Goal: Task Accomplishment & Management: Use online tool/utility

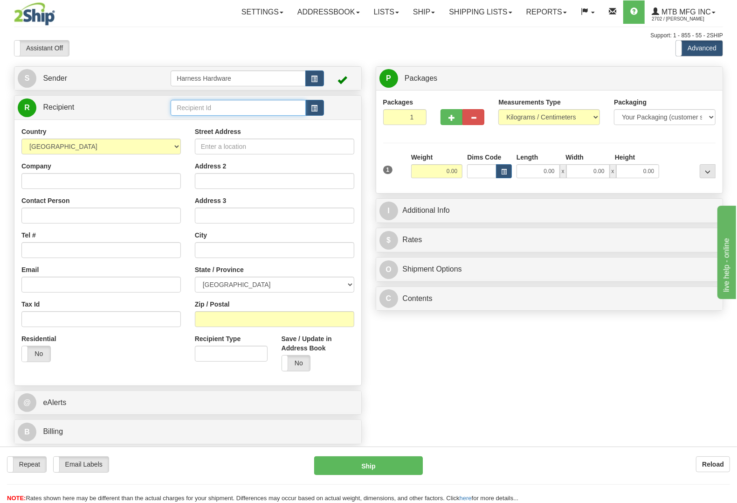
click at [253, 105] on input "text" at bounding box center [238, 108] width 135 height 16
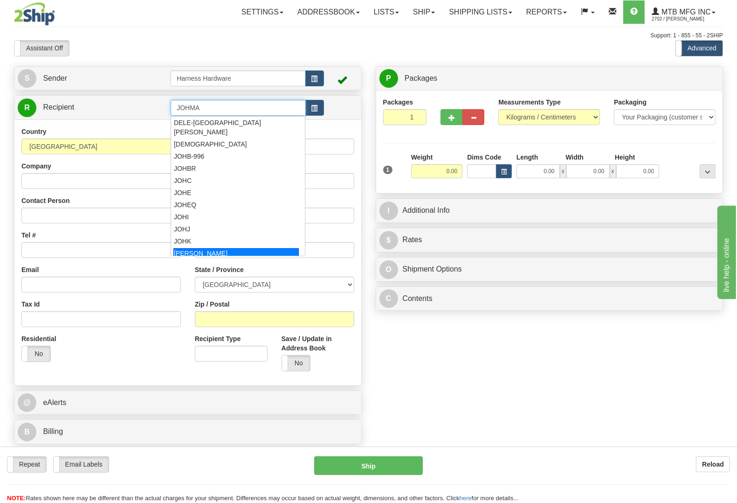
scroll to position [6, 0]
type input "JOHMA"
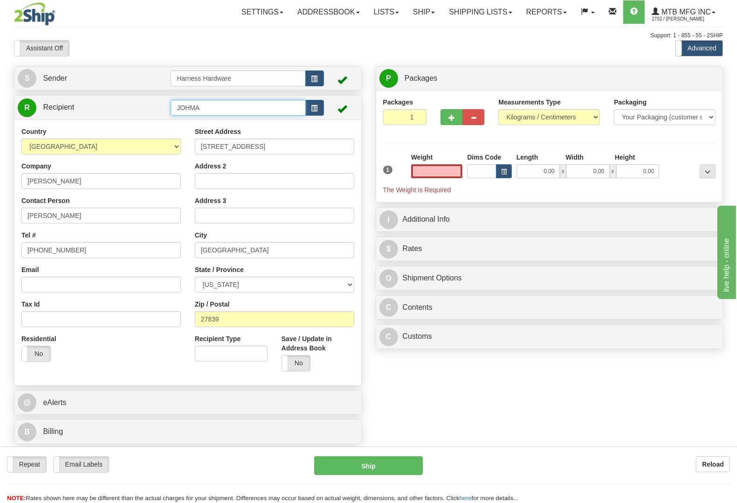
type input "0.00"
click at [245, 108] on input "JOHMA" at bounding box center [238, 108] width 135 height 16
type input "JOHM"
type input "0.00"
drag, startPoint x: 55, startPoint y: 185, endPoint x: 0, endPoint y: 176, distance: 55.8
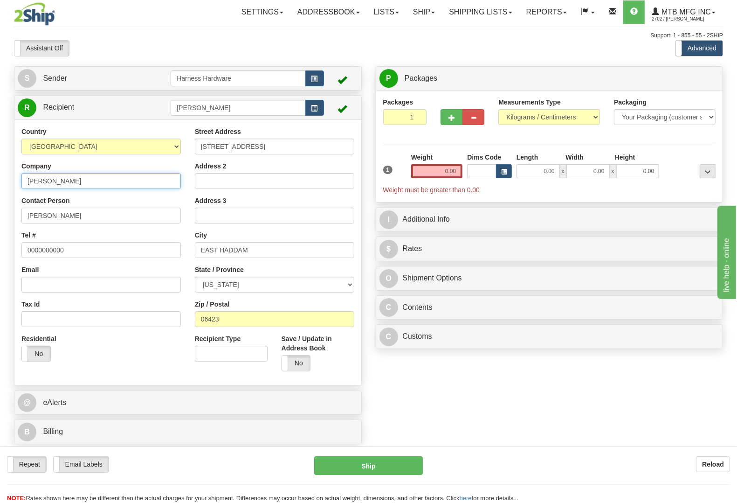
click at [0, 176] on div "Toggle navigation Settings Shipping Preferences Fields Preferences New" at bounding box center [368, 251] width 737 height 503
paste input ". Anderson"
type input "John M. Anderson"
paste input ". Anderson"
type input "John M. Anderson"
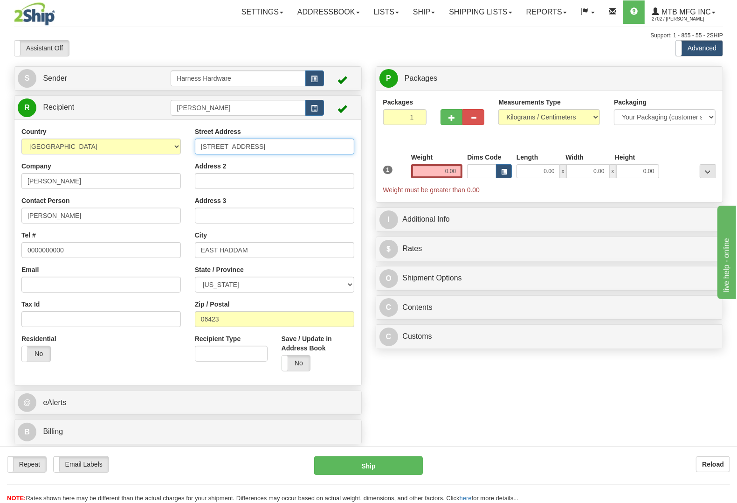
drag, startPoint x: 297, startPoint y: 147, endPoint x: 116, endPoint y: 132, distance: 182.1
click at [116, 132] on div "Country AFGHANISTAN ALAND ISLANDS ALBANIA ALGERIA AMERICAN SAMOA ANDORRA ANGOLA…" at bounding box center [187, 252] width 347 height 251
paste input "20814 Furr Rd."
type input "20814 Furr Rd."
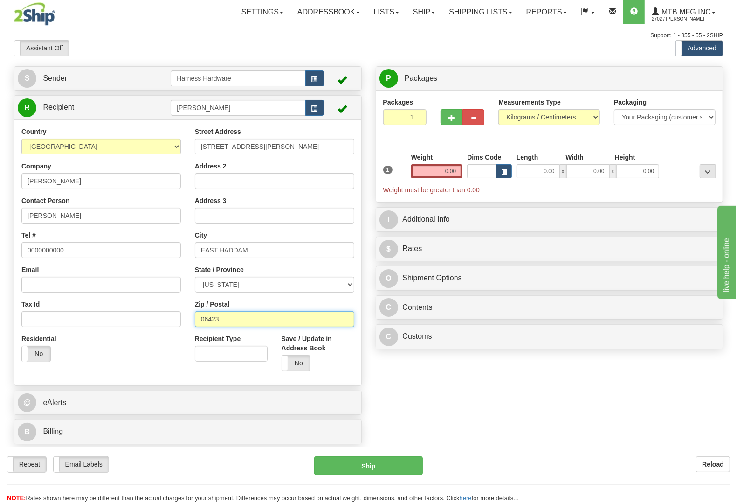
drag, startPoint x: 229, startPoint y: 317, endPoint x: 147, endPoint y: 320, distance: 81.2
click at [138, 323] on div "Country AFGHANISTAN ALAND ISLANDS ALBANIA ALGERIA AMERICAN SAMOA ANDORRA ANGOLA…" at bounding box center [187, 252] width 347 height 251
paste input "20141"
type input "20141"
type input "ROUND HILL"
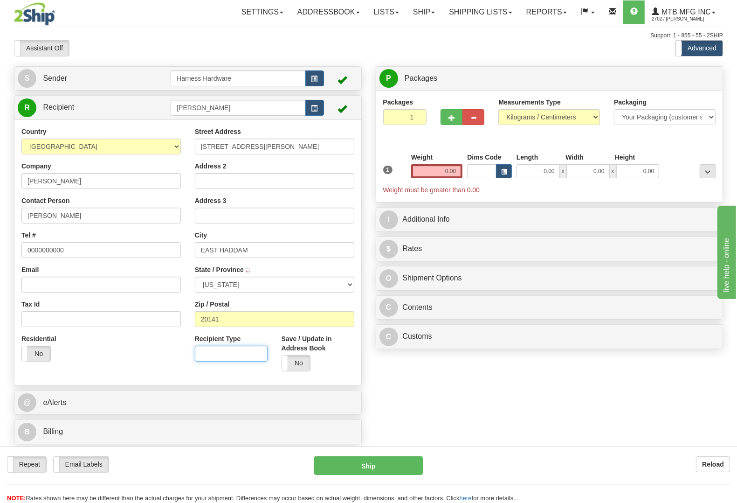
select select "VA"
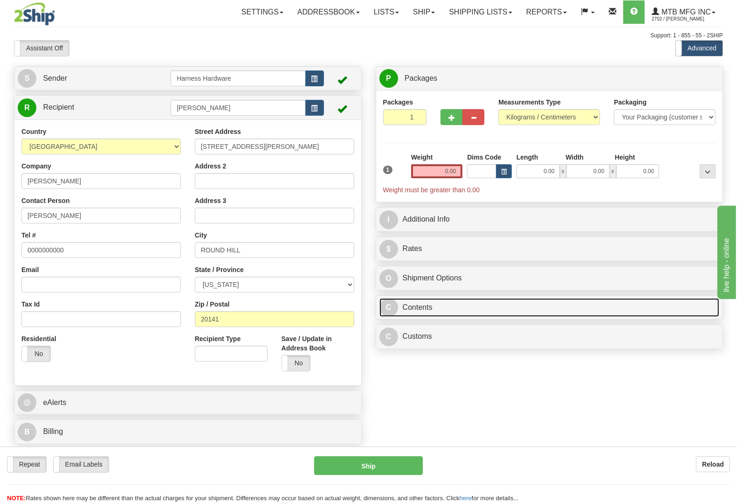
click at [423, 317] on link "C Contents" at bounding box center [550, 307] width 340 height 19
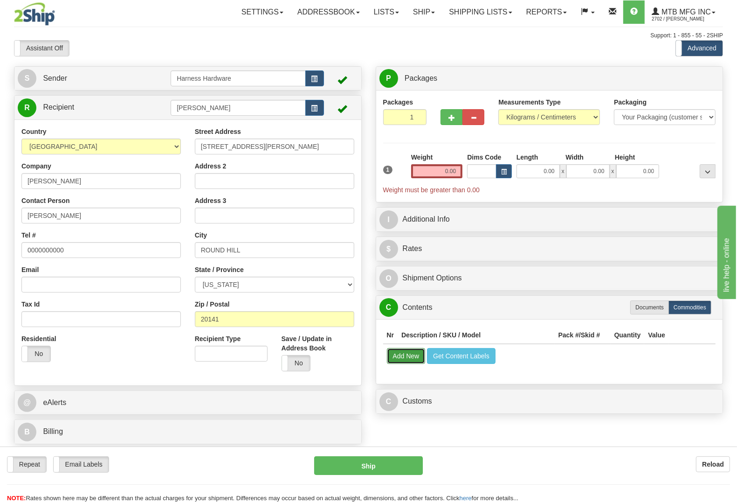
click at [400, 358] on button "Add New" at bounding box center [406, 356] width 39 height 16
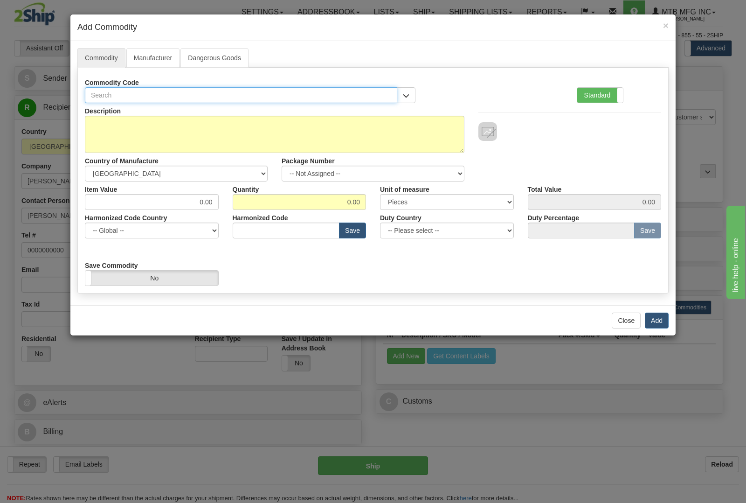
click at [368, 97] on input "text" at bounding box center [241, 95] width 312 height 16
type input "1678"
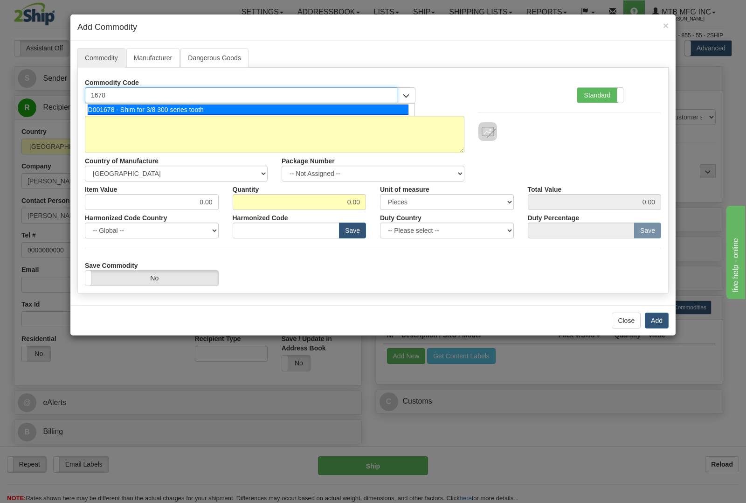
click at [358, 108] on div "D001678 - Shim for 3/8 300 series tooth" at bounding box center [248, 109] width 321 height 10
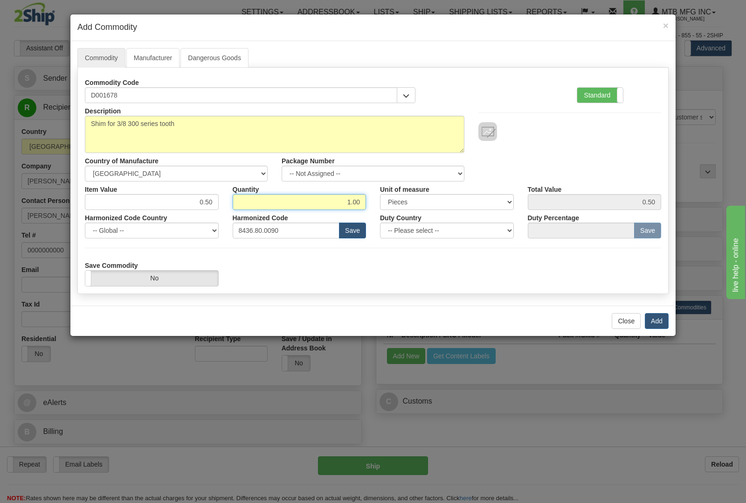
drag, startPoint x: 334, startPoint y: 199, endPoint x: 386, endPoint y: 199, distance: 51.3
click at [386, 199] on div "Item Value 0.50 Quantity 1.00 Unit of measure 3 Thousand Square Inches Adjustme…" at bounding box center [373, 195] width 590 height 28
type input "6"
type input "3.00"
click at [661, 318] on button "Add" at bounding box center [657, 321] width 24 height 16
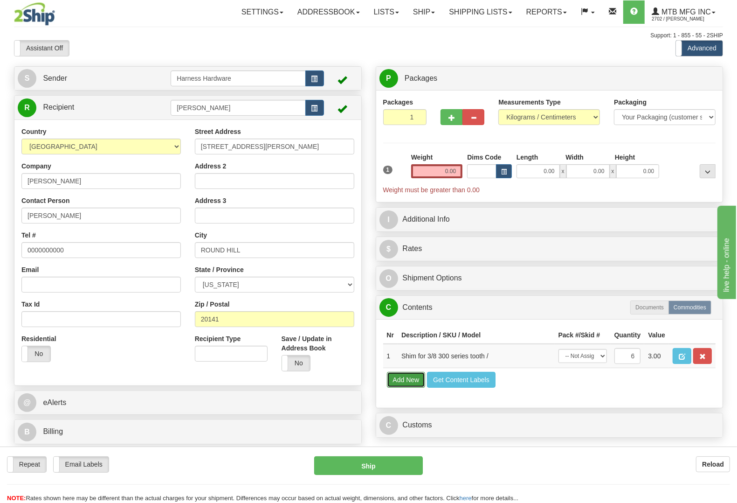
click at [402, 388] on button "Add New" at bounding box center [406, 380] width 39 height 16
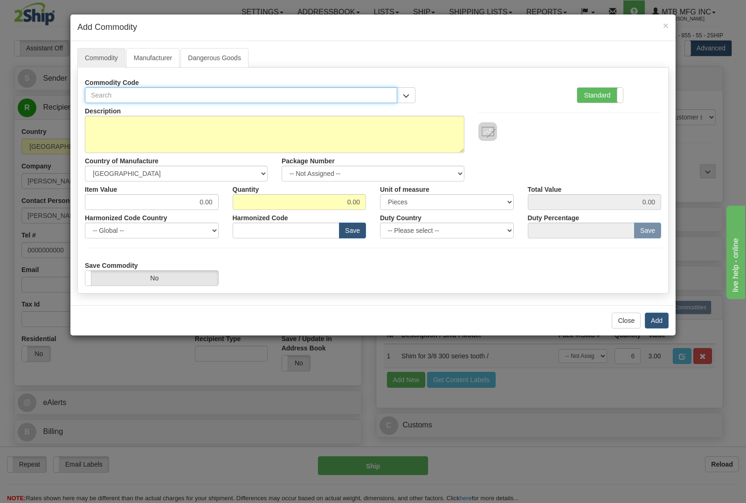
click at [190, 97] on input "text" at bounding box center [241, 95] width 312 height 16
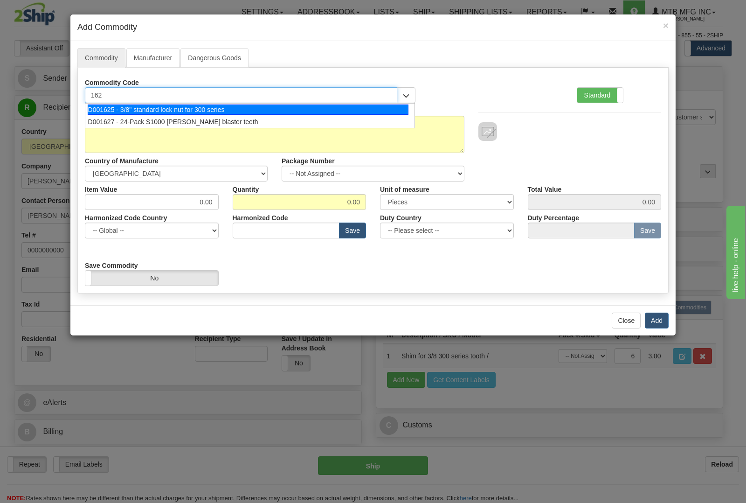
type input "1625"
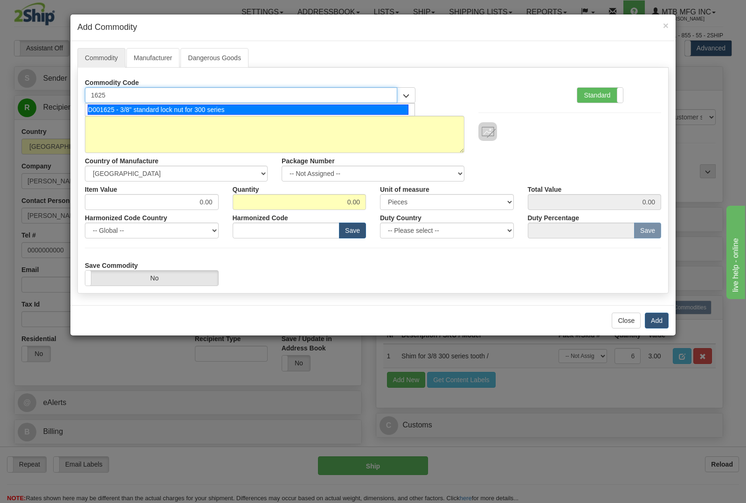
click at [191, 109] on div "D001625 - 3/8" standard lock nut for 300 series" at bounding box center [248, 109] width 321 height 10
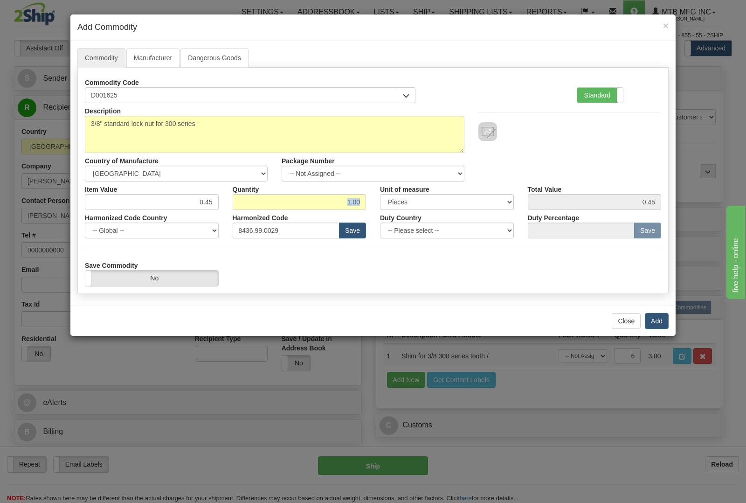
drag, startPoint x: 325, startPoint y: 184, endPoint x: 355, endPoint y: 201, distance: 34.0
click at [379, 194] on div "Item Value 0.45 Quantity 1.00 Unit of measure 3 Thousand Square Inches Adjustme…" at bounding box center [373, 195] width 590 height 28
click at [319, 204] on input "1.00" at bounding box center [300, 202] width 134 height 16
drag, startPoint x: 339, startPoint y: 202, endPoint x: 386, endPoint y: 195, distance: 47.6
click at [386, 195] on div "Item Value 0.45 Quantity 1.00 Unit of measure 3 Thousand Square Inches Adjustme…" at bounding box center [373, 195] width 590 height 28
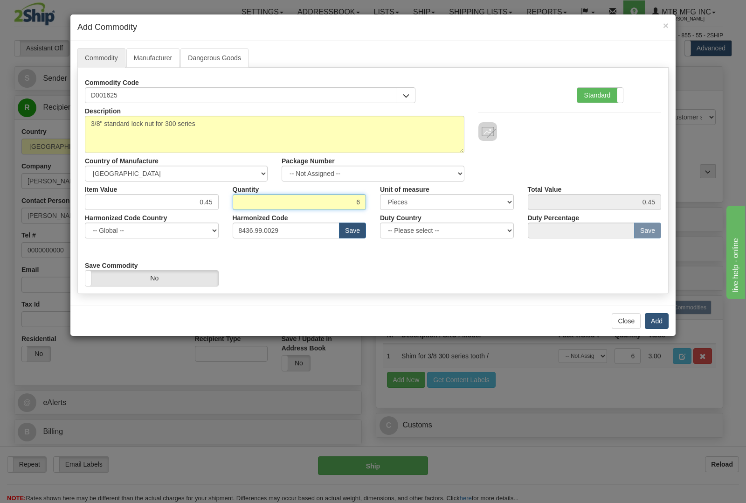
type input "6"
type input "2.70"
click at [656, 319] on button "Add" at bounding box center [657, 321] width 24 height 16
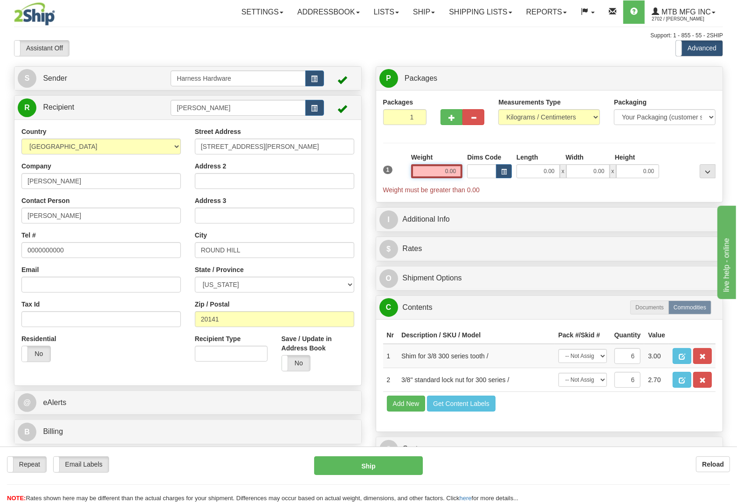
click at [439, 171] on input "0.00" at bounding box center [437, 171] width 52 height 14
type input "0.50"
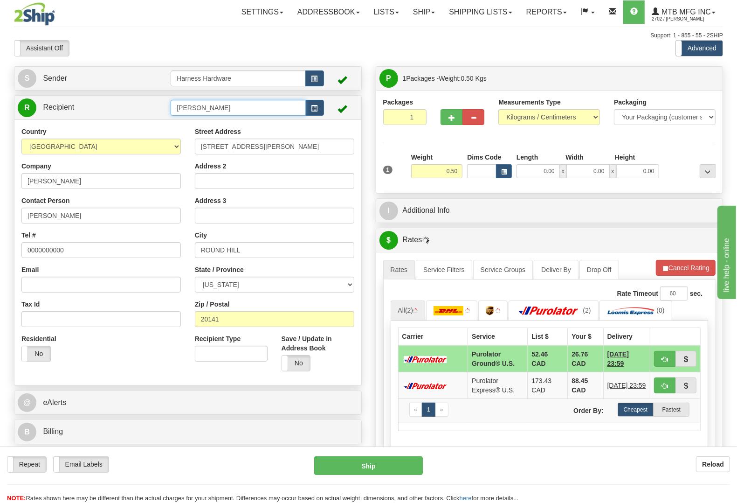
click at [224, 111] on input "JOHM" at bounding box center [238, 108] width 135 height 16
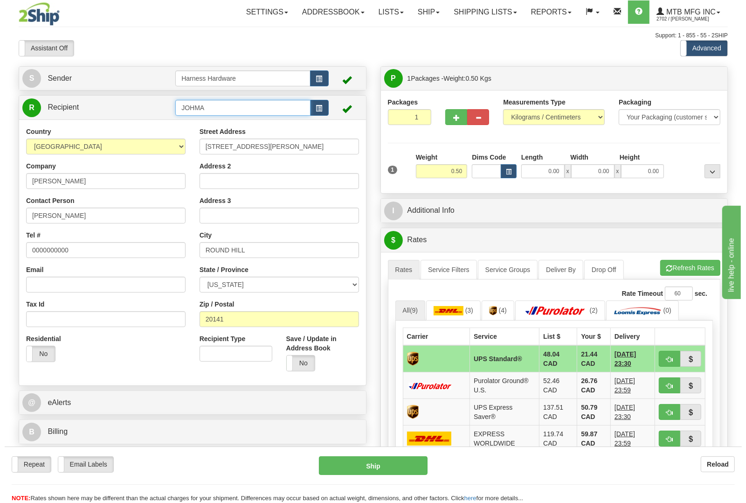
scroll to position [0, 0]
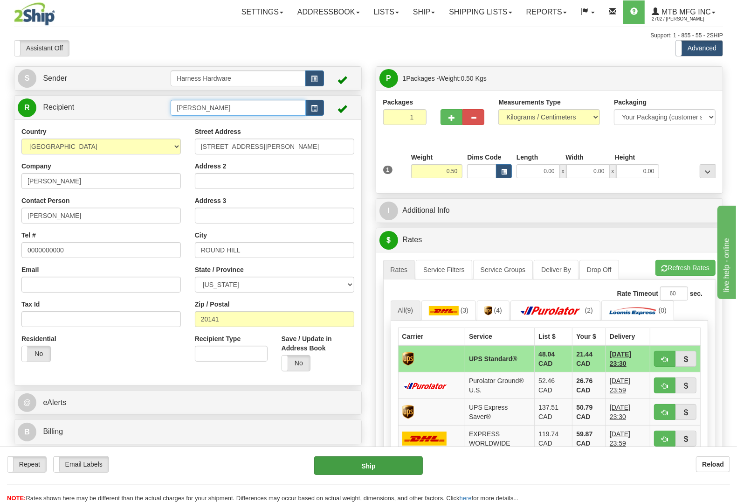
type input "JOHN M ANDERSON"
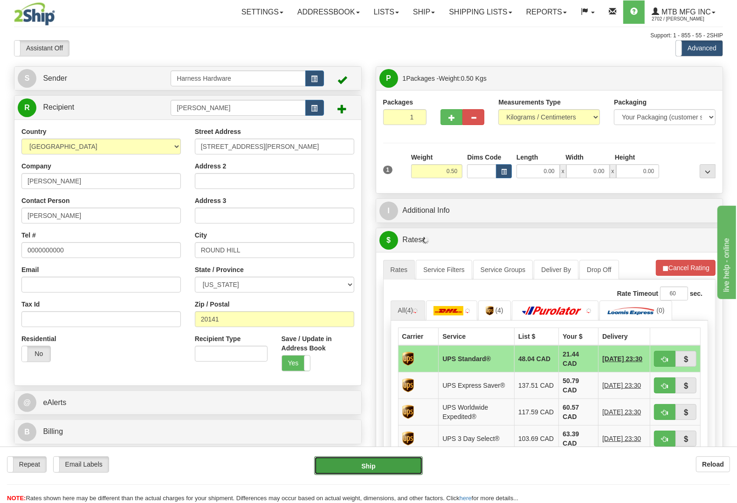
drag, startPoint x: 388, startPoint y: 463, endPoint x: 321, endPoint y: 408, distance: 86.2
click at [322, 408] on form "Pre-print Ship Docs. Delete Close Consolidation Unit Close Consolidation Unit C…" at bounding box center [368, 440] width 709 height 748
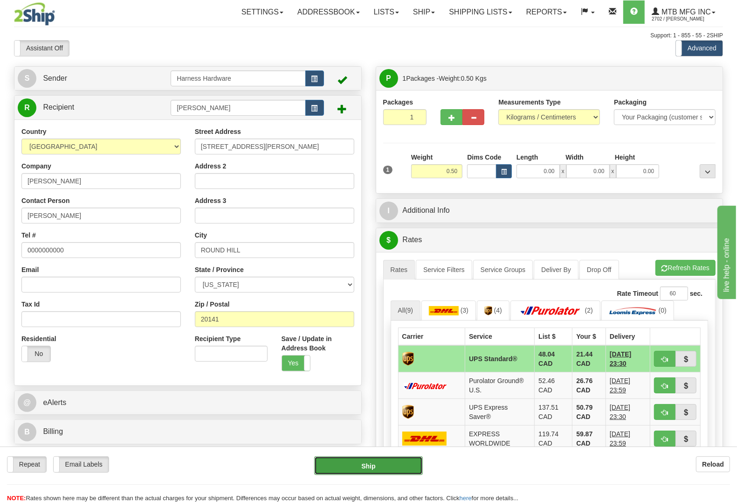
click at [379, 465] on button "Ship" at bounding box center [368, 465] width 109 height 19
type input "11"
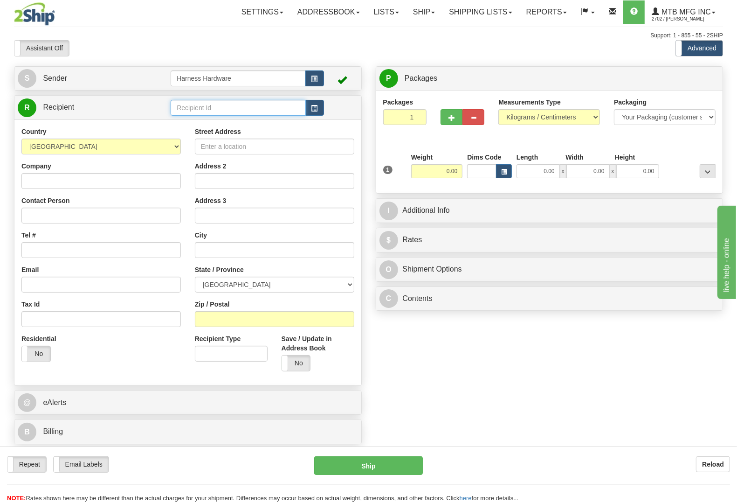
click at [215, 106] on input "text" at bounding box center [238, 108] width 135 height 16
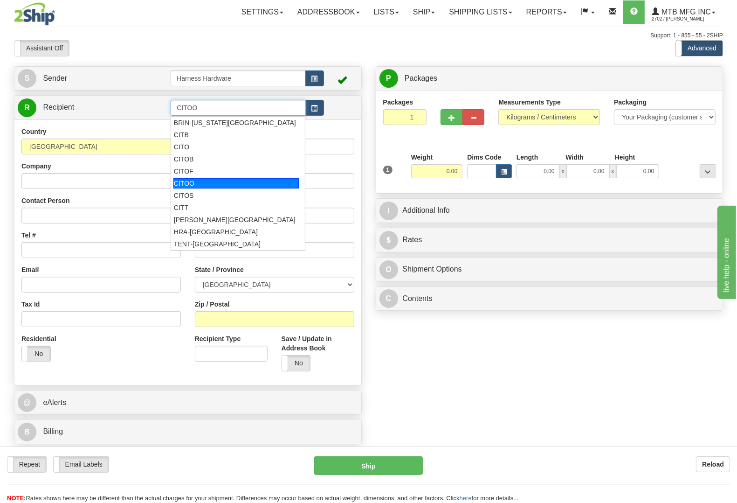
type input "CITOO"
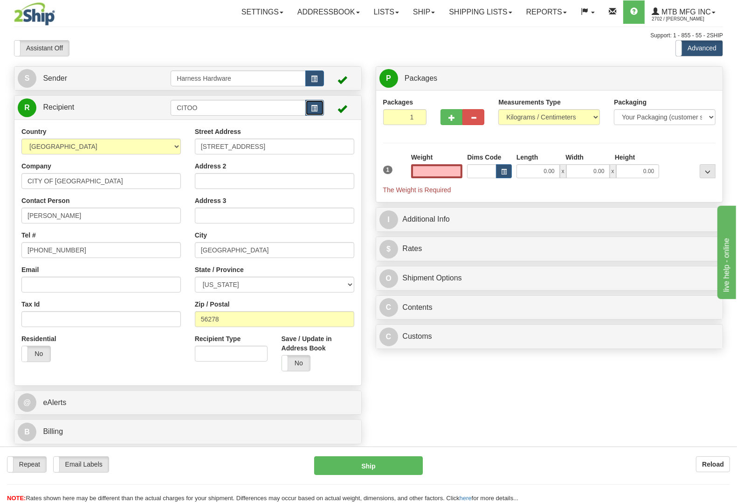
type input "0.00"
click at [313, 105] on span "button" at bounding box center [315, 108] width 7 height 6
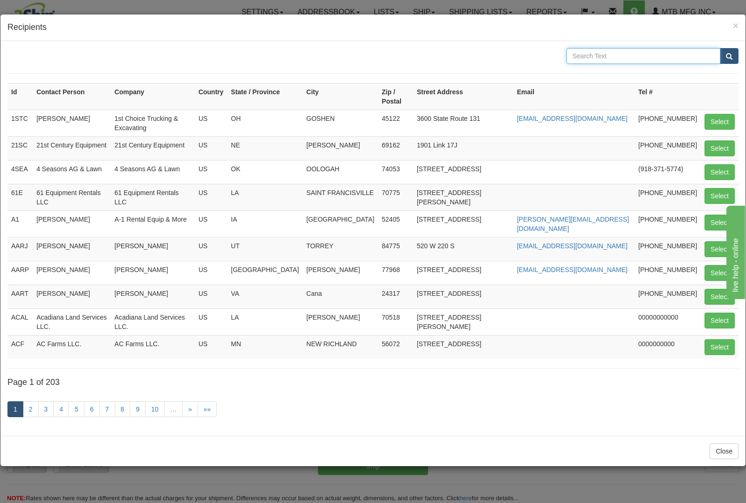
click at [592, 55] on input "text" at bounding box center [644, 56] width 154 height 16
type input "ionia"
click at [720, 48] on button "submit" at bounding box center [729, 56] width 19 height 16
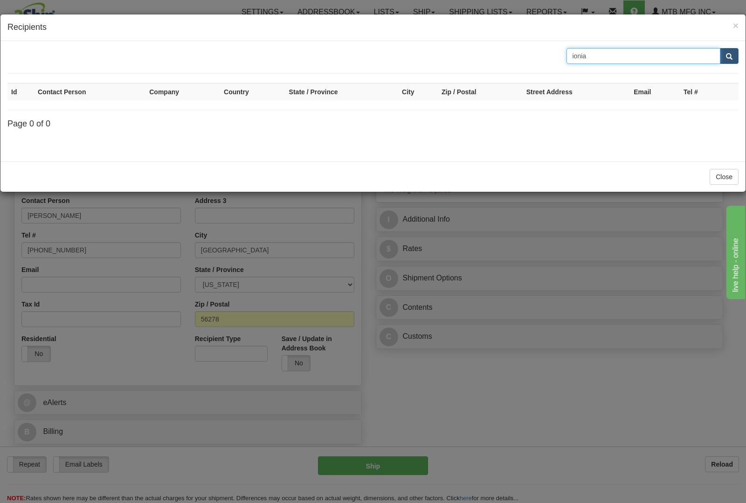
drag, startPoint x: 625, startPoint y: 59, endPoint x: 486, endPoint y: 68, distance: 138.8
click at [486, 68] on form "ionia" at bounding box center [372, 61] width 731 height 26
type input "48846"
click at [720, 48] on button "submit" at bounding box center [729, 56] width 19 height 16
click at [731, 61] on button "submit" at bounding box center [729, 56] width 19 height 16
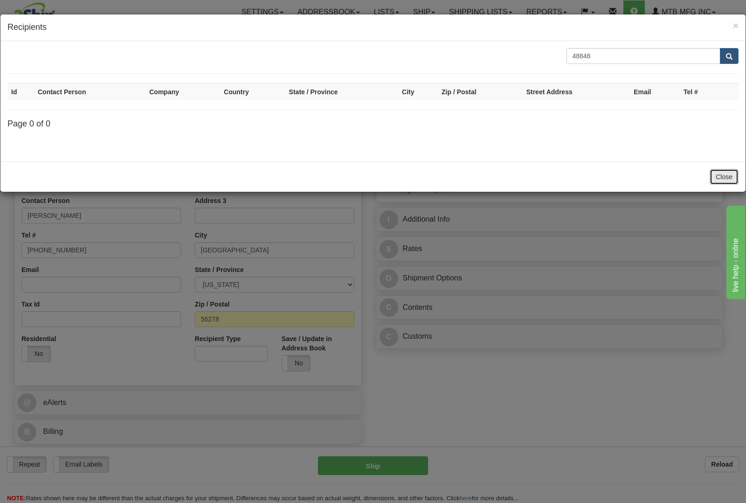
click at [714, 181] on button "Close" at bounding box center [724, 177] width 29 height 16
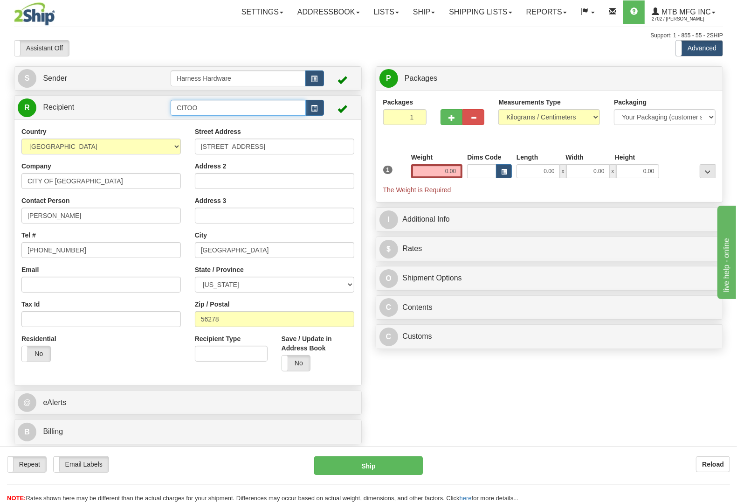
drag, startPoint x: 230, startPoint y: 107, endPoint x: 128, endPoint y: 117, distance: 102.1
click at [128, 115] on tr "R Recipient CITOO" at bounding box center [188, 107] width 340 height 19
paste input "ity of Ionia"
type input "City of Ionia"
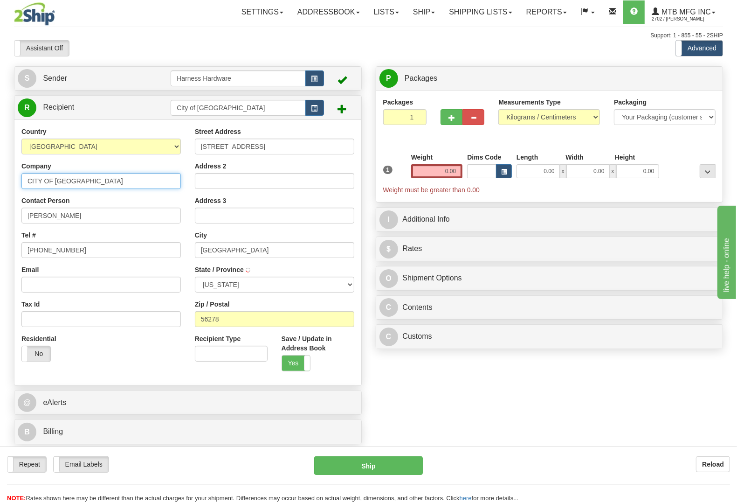
drag, startPoint x: 102, startPoint y: 183, endPoint x: 0, endPoint y: 166, distance: 103.0
click at [0, 166] on div "Toggle navigation Settings Shipping Preferences Fields Preferences New" at bounding box center [368, 251] width 737 height 503
paste input "ity of Ionia"
type input "City of Ionia"
paste input "City of Ionia"
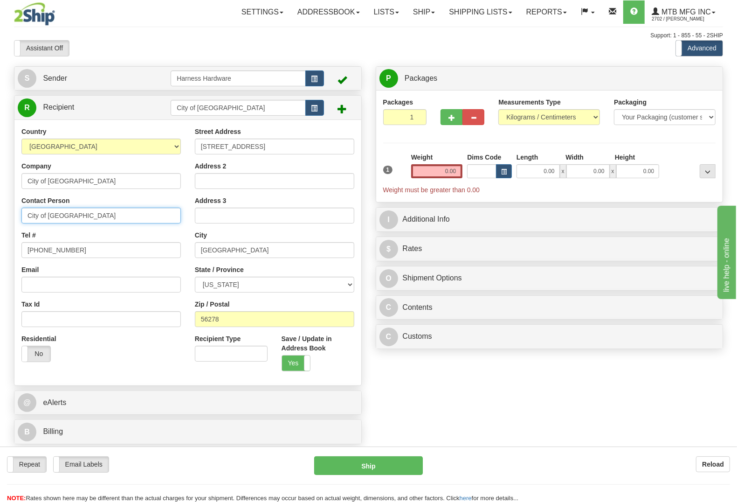
type input "City of Ionia"
type input "0000000000"
drag, startPoint x: 268, startPoint y: 143, endPoint x: 133, endPoint y: 132, distance: 135.7
click at [136, 132] on div "Country AFGHANISTAN ALAND ISLANDS ALBANIA ALGERIA AMERICAN SAMOA ANDORRA ANGOLA…" at bounding box center [187, 252] width 347 height 251
paste input "114 N. Kidd Street"
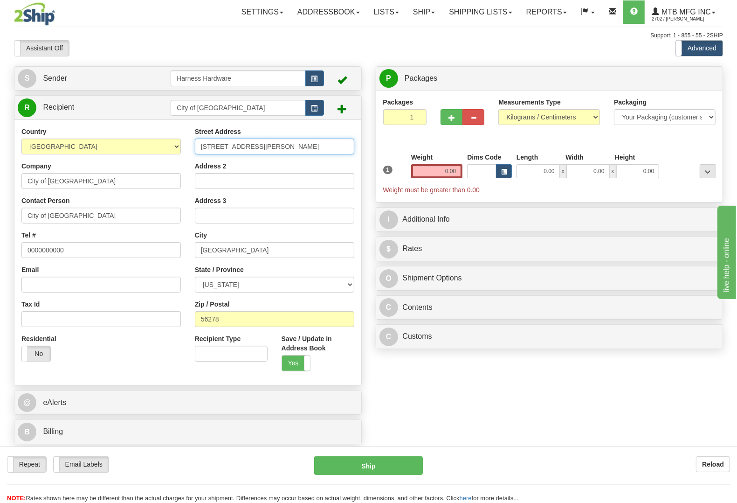
type input "114 N. Kidd Street"
drag, startPoint x: 238, startPoint y: 320, endPoint x: 76, endPoint y: 304, distance: 163.1
click at [99, 318] on div "Country AFGHANISTAN ALAND ISLANDS ALBANIA ALGERIA AMERICAN SAMOA ANDORRA ANGOLA…" at bounding box center [187, 252] width 347 height 251
paste input "48846"
type input "48846"
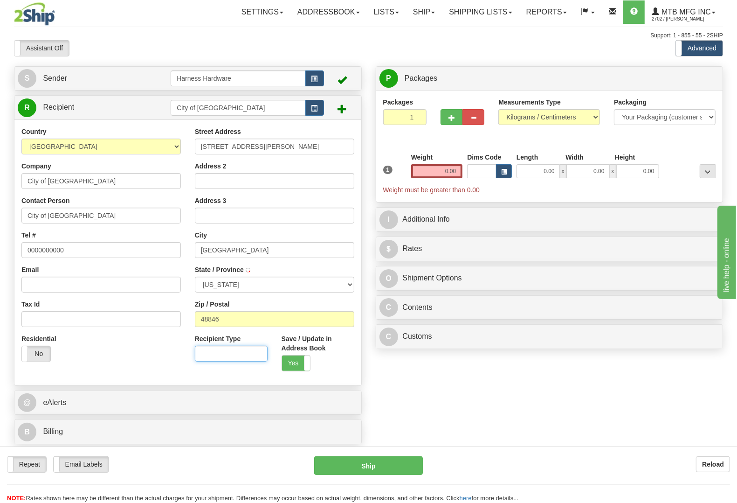
type input "IONIA"
select select "MI"
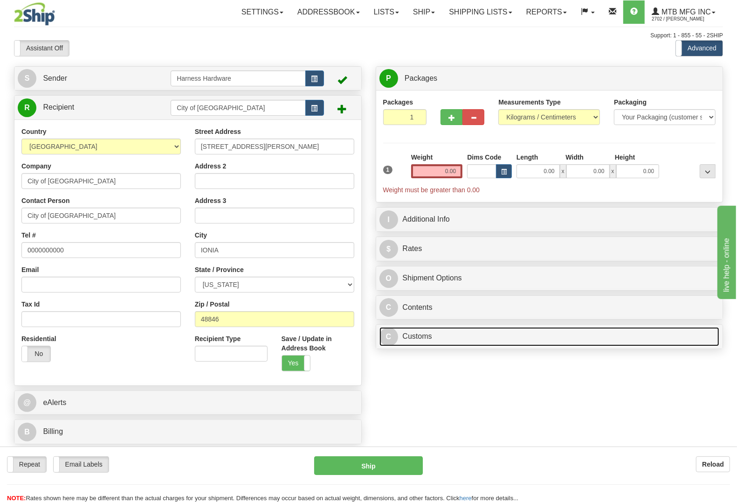
click at [428, 343] on link "C Customs" at bounding box center [550, 336] width 340 height 19
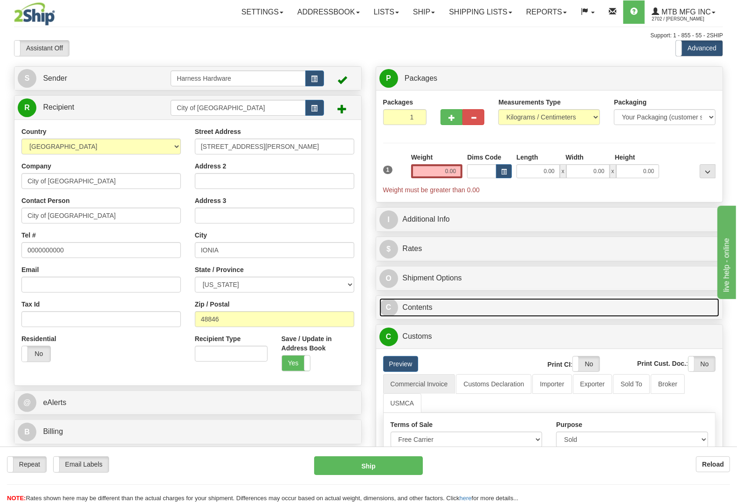
click at [425, 309] on link "C Contents" at bounding box center [550, 307] width 340 height 19
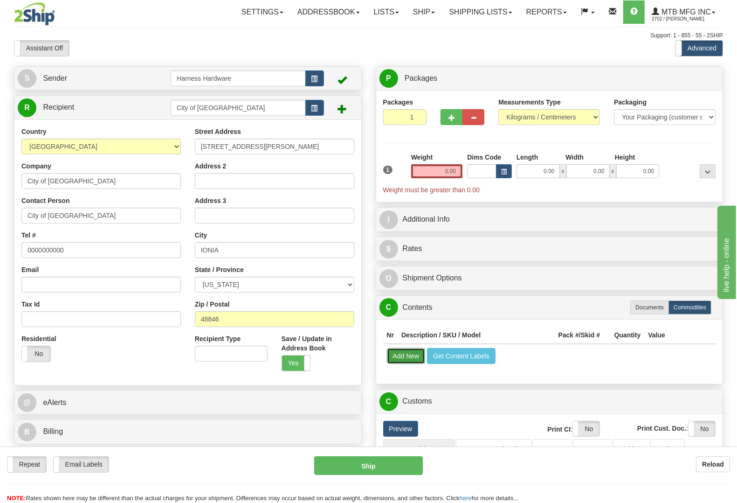
click at [414, 359] on button "Add New" at bounding box center [406, 356] width 39 height 16
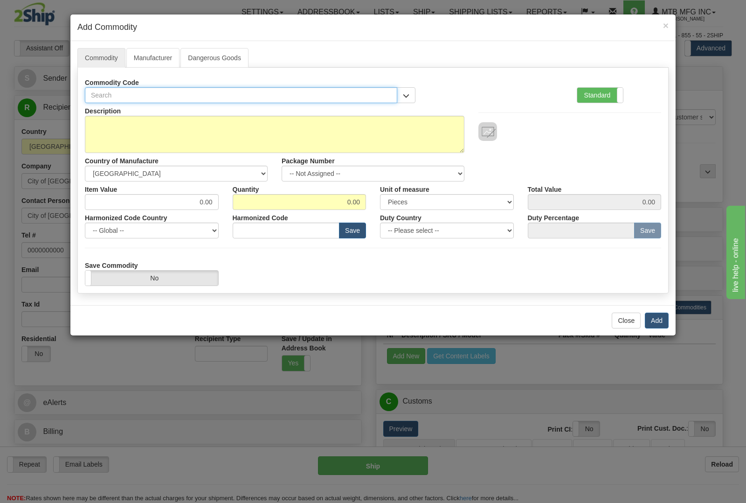
click at [248, 89] on input "text" at bounding box center [241, 95] width 312 height 16
type input "1041"
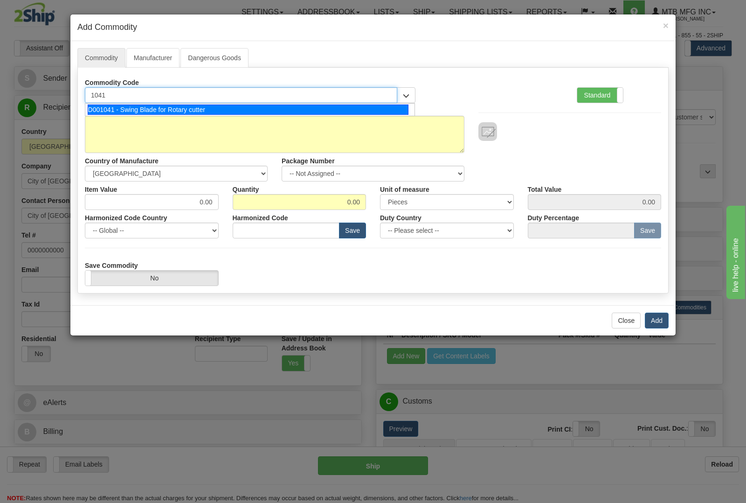
click at [245, 105] on div "D001041 - Swing Blade for Rotary cutter" at bounding box center [248, 109] width 321 height 10
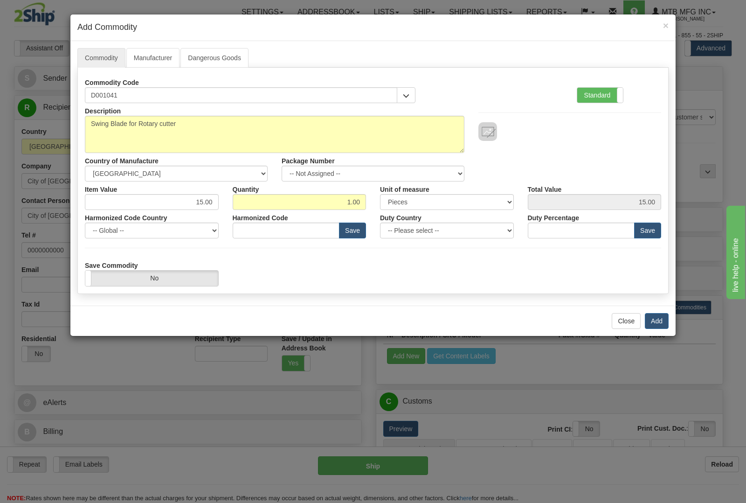
type input "8436.99.0029"
drag, startPoint x: 357, startPoint y: 203, endPoint x: 386, endPoint y: 203, distance: 28.9
click at [386, 203] on div "Item Value 15.00 Quantity 1.00 Unit of measure 3 Thousand Square Inches Adjustm…" at bounding box center [373, 195] width 590 height 28
type input "6"
type input "90.00"
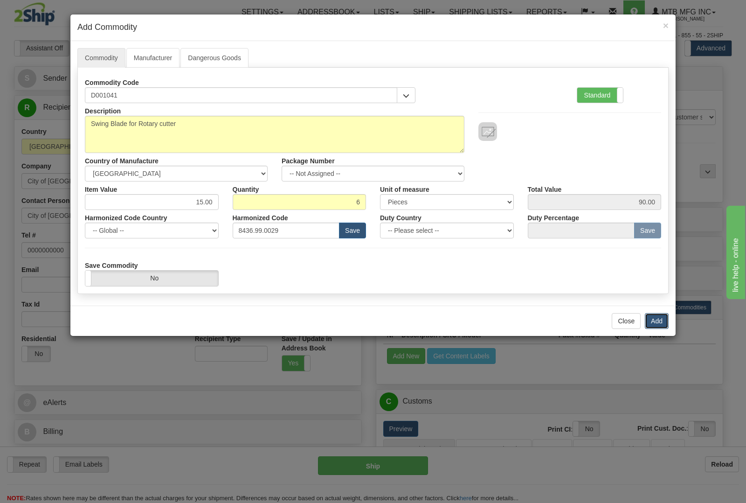
click button "Add"
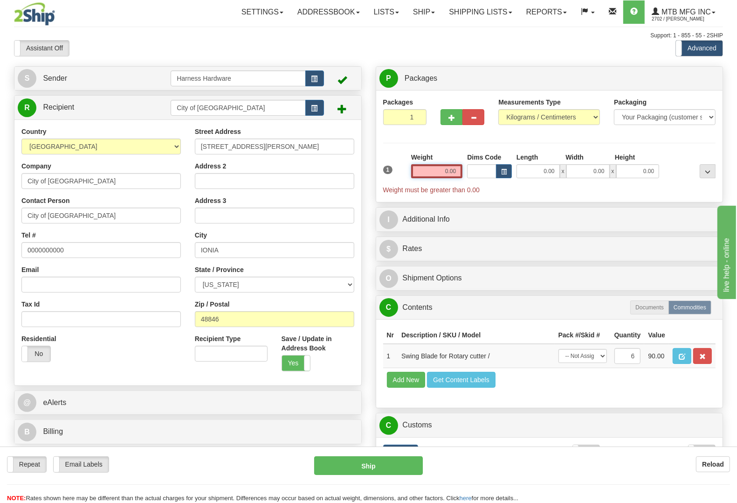
click input "0.00"
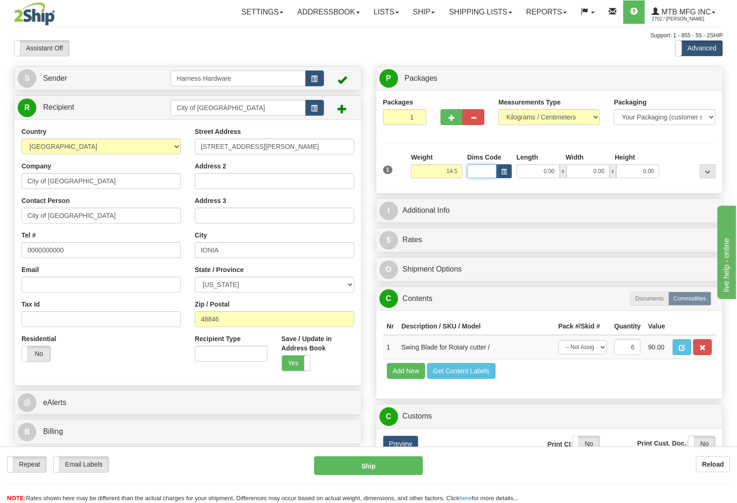
type input "14.50"
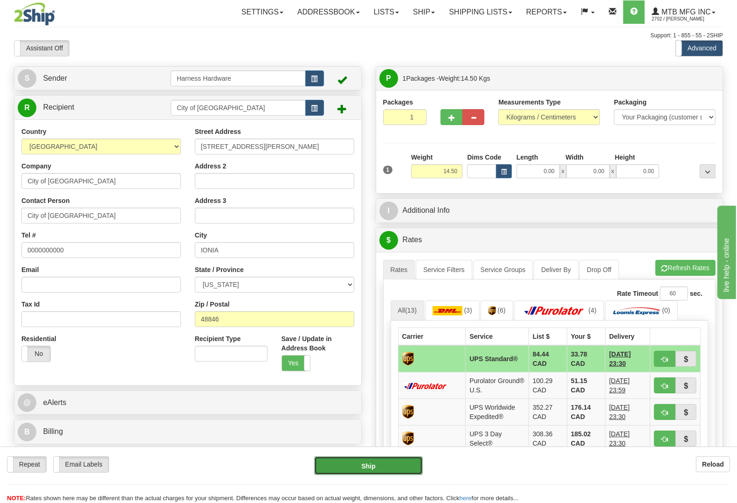
click button "Ship"
type input "11"
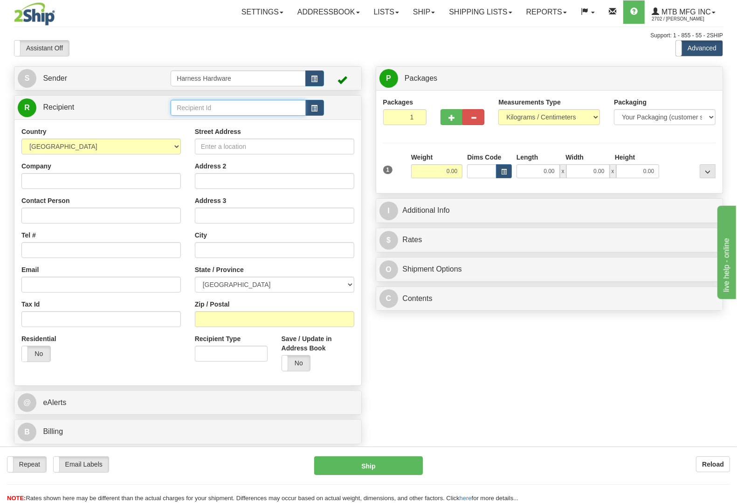
click at [234, 110] on input "text" at bounding box center [238, 108] width 135 height 16
click at [227, 137] on div "EAST-[GEOGRAPHIC_DATA]" at bounding box center [235, 135] width 125 height 10
type input "EAST-[GEOGRAPHIC_DATA]"
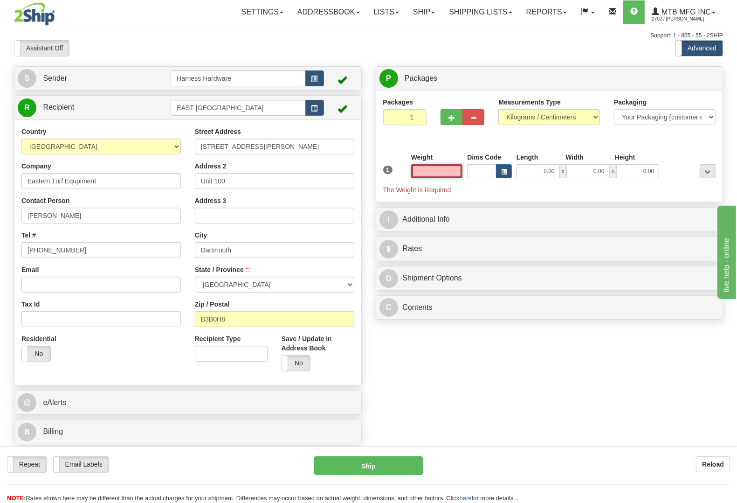
type input "DARTMOUTH"
type input "1.50"
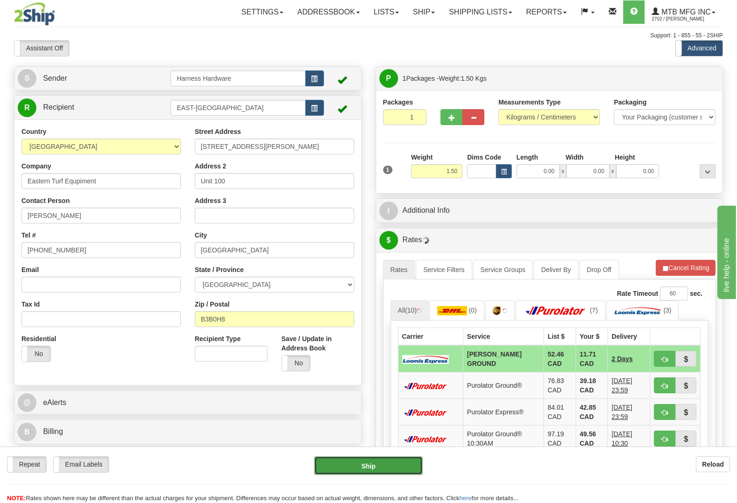
click at [383, 466] on button "Ship" at bounding box center [368, 465] width 109 height 19
type input "DD"
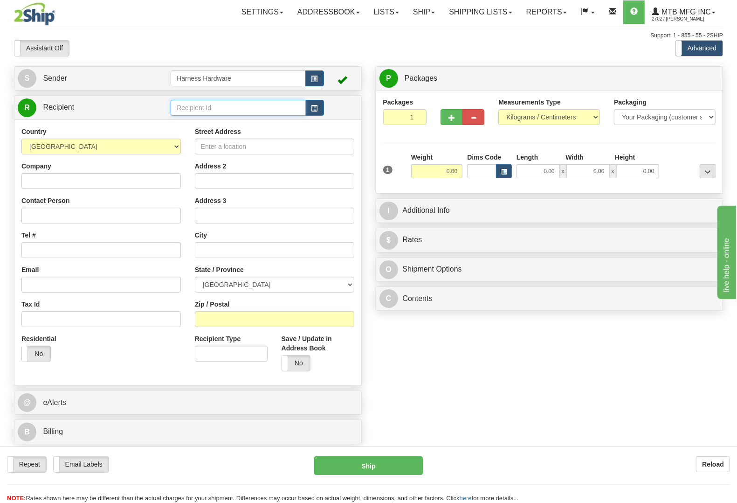
click at [206, 105] on input "text" at bounding box center [238, 108] width 135 height 16
type input "U"
type input "QUAE"
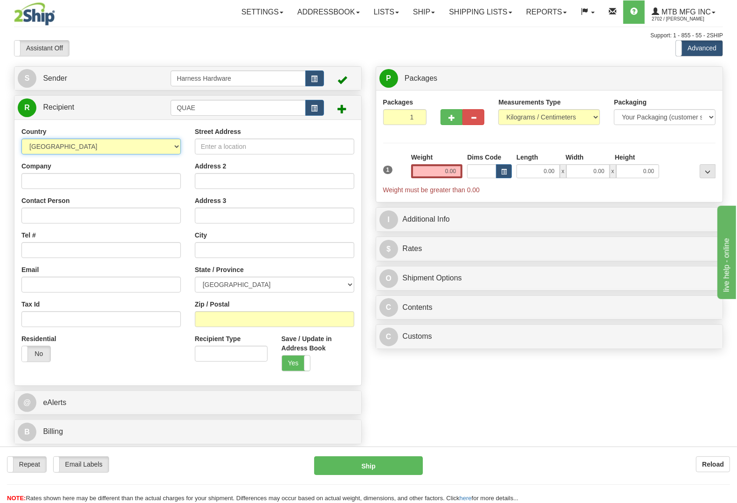
select select "US"
click at [71, 173] on input "Company" at bounding box center [100, 181] width 159 height 16
paste input "Quality Equipment"
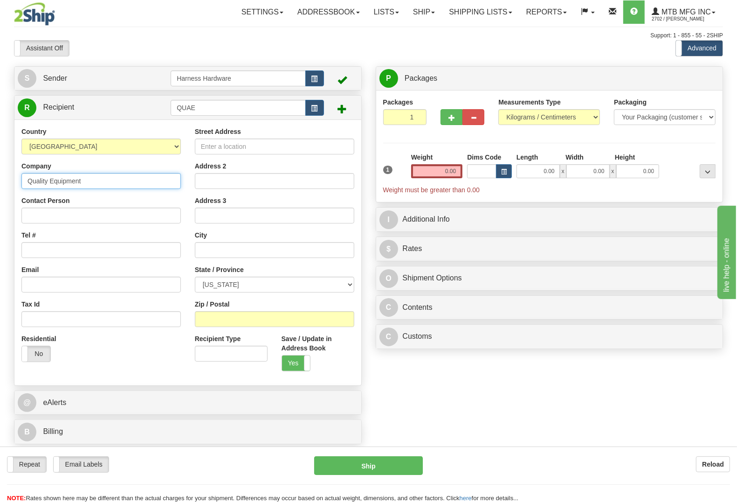
type input "Quality Equipment"
click at [51, 219] on input "Contact Person" at bounding box center [100, 216] width 159 height 16
paste input "Quality Equipment"
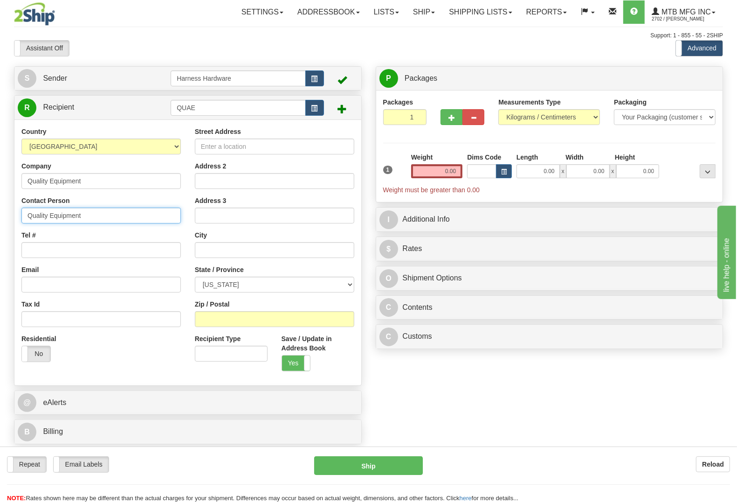
type input "Quality Equipment"
click at [43, 249] on input "Tel #" at bounding box center [100, 250] width 159 height 16
paste input "559-686-1579"
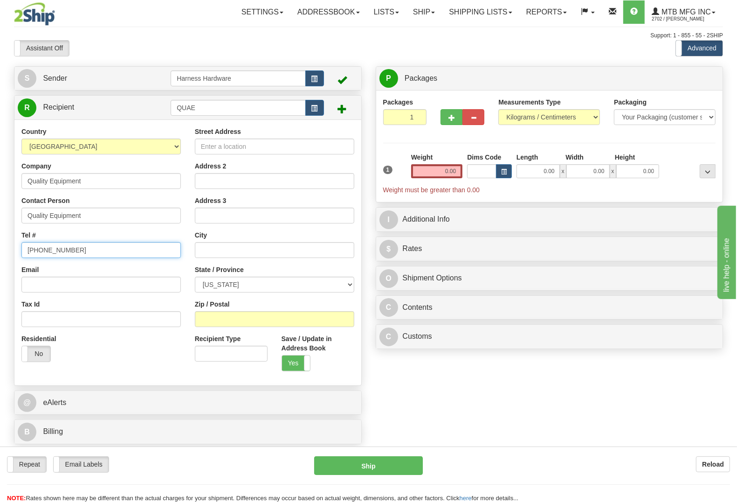
type input "559-686-1579"
click at [332, 152] on input "Street Address" at bounding box center [274, 146] width 159 height 16
paste input "3820 South K Street"
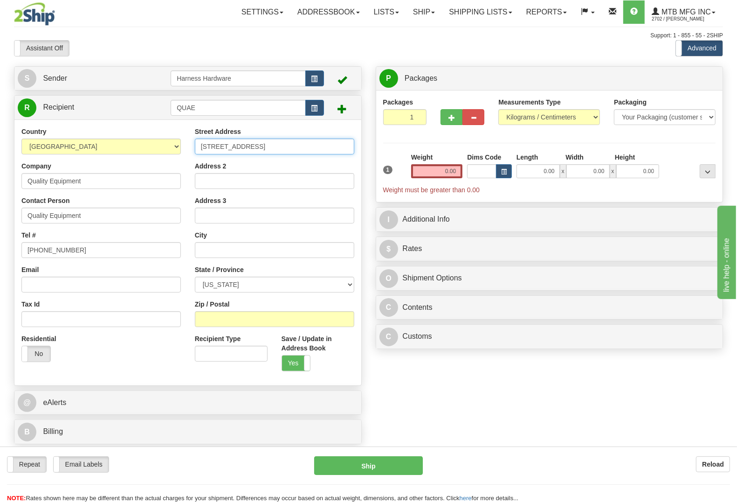
type input "3820 South K Street"
click at [222, 322] on input "Zip / Postal" at bounding box center [274, 319] width 159 height 16
paste input "93274"
type input "93274"
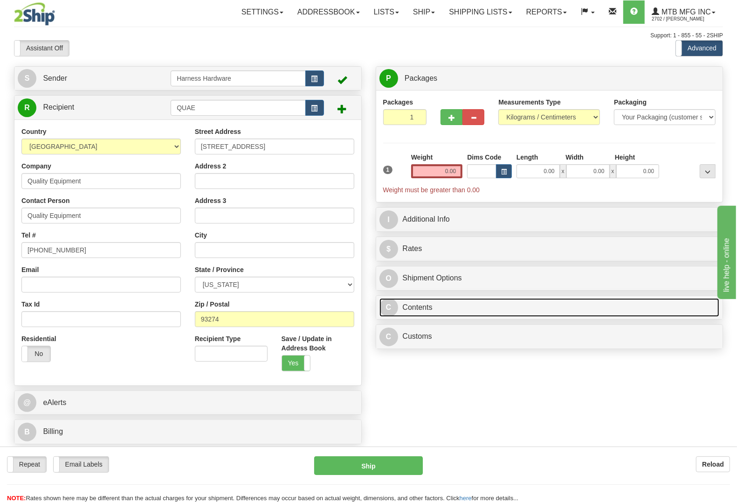
click at [468, 313] on link "C Contents" at bounding box center [550, 307] width 340 height 19
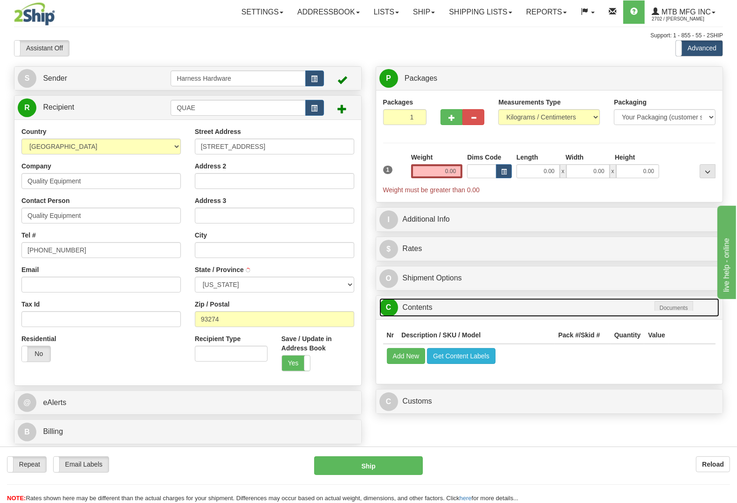
type input "TULARE"
select select "CA"
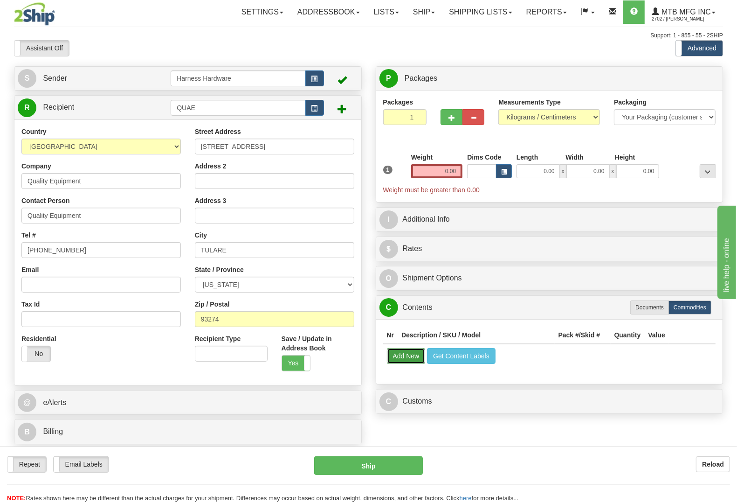
click at [415, 356] on button "Add New" at bounding box center [406, 356] width 39 height 16
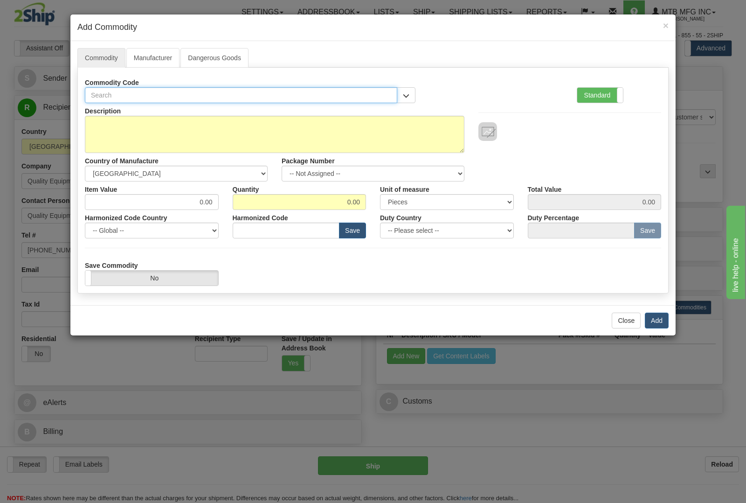
click at [289, 92] on input "text" at bounding box center [241, 95] width 312 height 16
type input "m2"
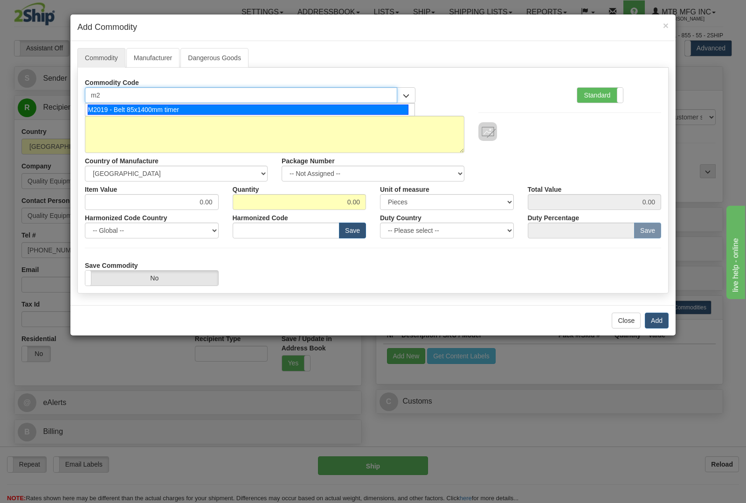
click at [275, 111] on div "M2019 - Belt 85x1400mm timer" at bounding box center [248, 109] width 321 height 10
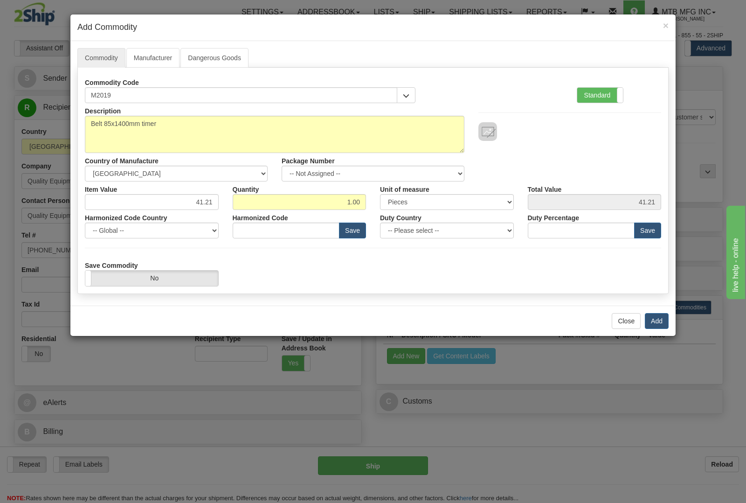
type input "4010.39"
click at [657, 323] on button "Add" at bounding box center [657, 321] width 24 height 16
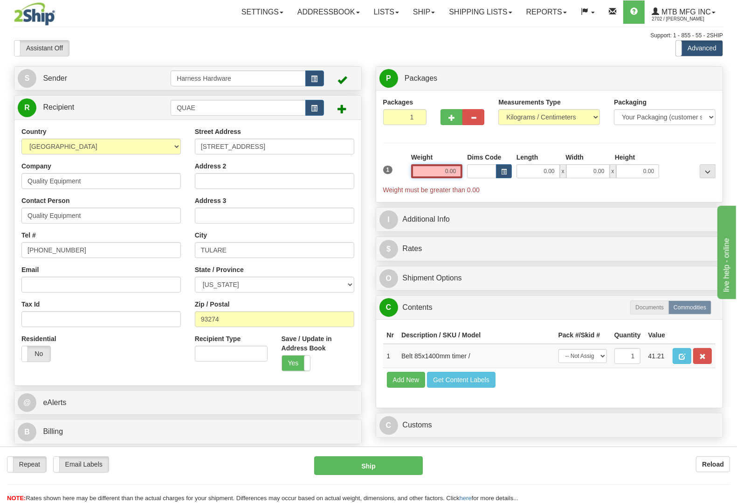
click at [435, 169] on input "0.00" at bounding box center [437, 171] width 52 height 14
type input "1.50"
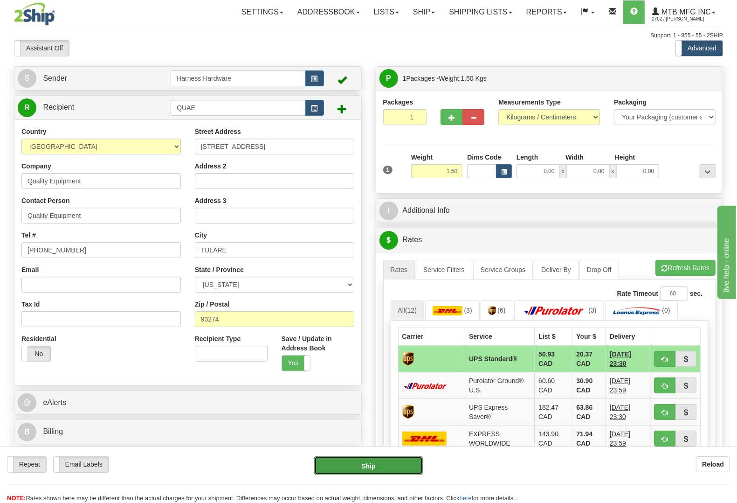
click at [365, 467] on button "Ship" at bounding box center [368, 465] width 109 height 19
type input "11"
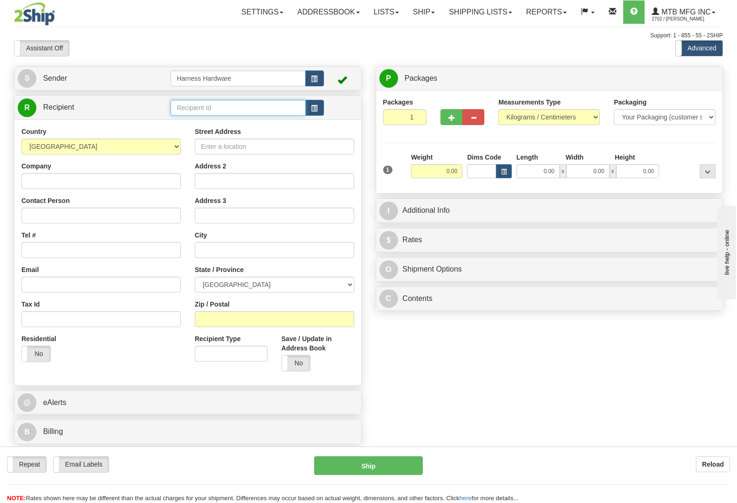
click at [231, 111] on input "text" at bounding box center [238, 108] width 135 height 16
type input "jamm"
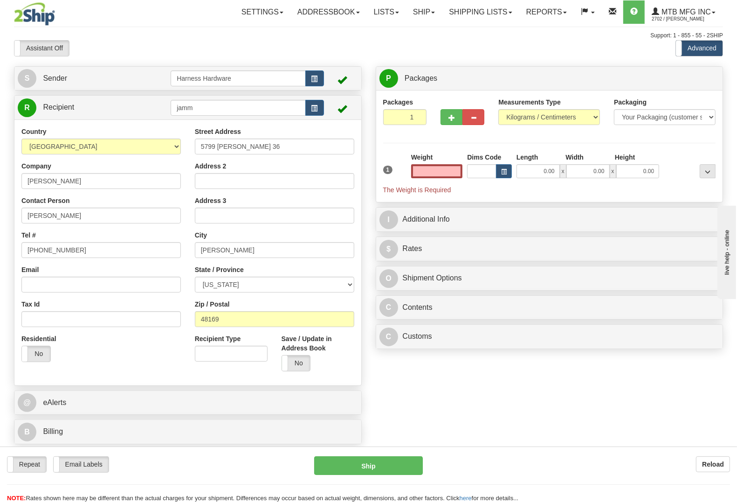
type input "0.00"
drag, startPoint x: 201, startPoint y: 110, endPoint x: 108, endPoint y: 101, distance: 93.2
click at [108, 101] on tr "R Recipient jamm" at bounding box center [188, 107] width 340 height 19
paste input "[PERSON_NAME]"
type input "[PERSON_NAME]"
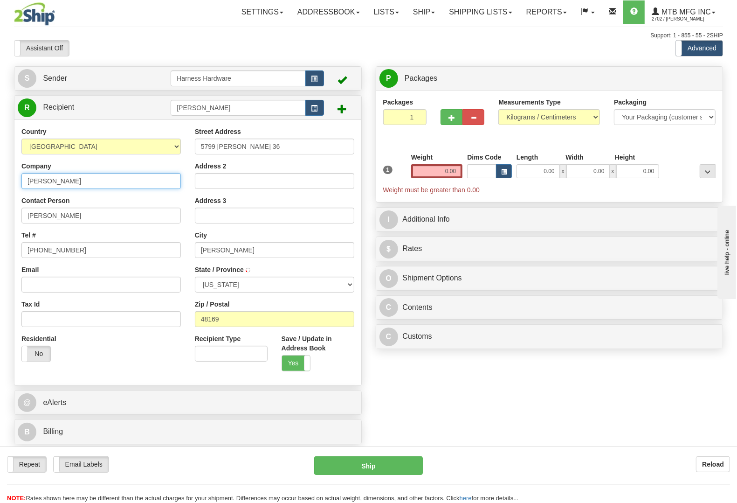
drag, startPoint x: 82, startPoint y: 185, endPoint x: 0, endPoint y: 153, distance: 87.7
click at [0, 153] on div "Toggle navigation Settings Shipping Preferences Fields Preferences New" at bounding box center [368, 251] width 737 height 503
paste input "[PERSON_NAME]"
type input "[PERSON_NAME]"
paste input "[PERSON_NAME]"
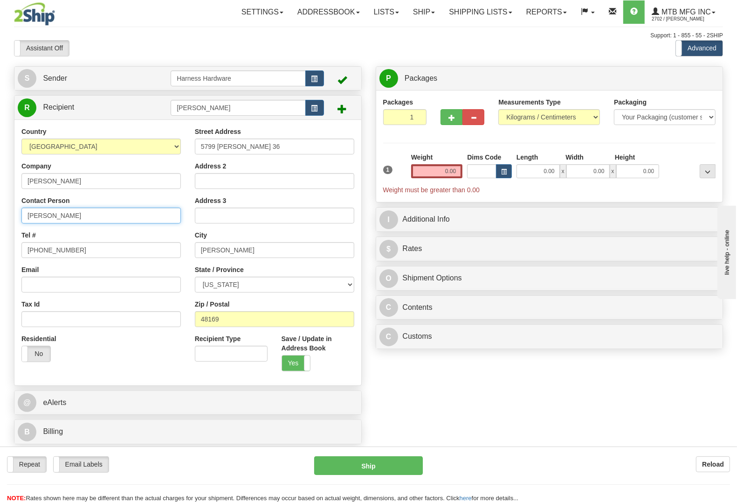
type input "[PERSON_NAME]"
click at [92, 245] on input "[PHONE_NUMBER]" at bounding box center [100, 250] width 159 height 16
drag, startPoint x: 92, startPoint y: 245, endPoint x: 0, endPoint y: 239, distance: 92.0
click at [0, 240] on div "Toggle navigation Settings Shipping Preferences Fields Preferences New" at bounding box center [368, 251] width 737 height 503
paste input "[PHONE_NUMBER]"
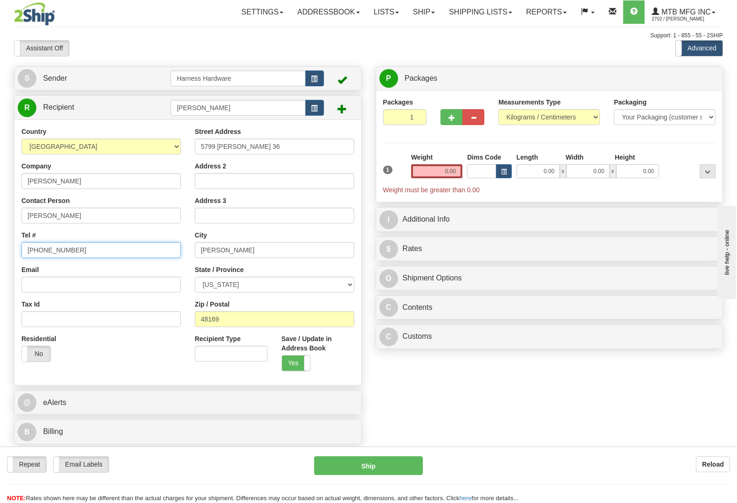
type input "[PHONE_NUMBER]"
drag, startPoint x: 254, startPoint y: 147, endPoint x: 120, endPoint y: 143, distance: 133.9
click at [122, 143] on div "Country [GEOGRAPHIC_DATA] [GEOGRAPHIC_DATA] [GEOGRAPHIC_DATA] [GEOGRAPHIC_DATA]…" at bounding box center [187, 252] width 347 height 251
paste input "[GEOGRAPHIC_DATA]."
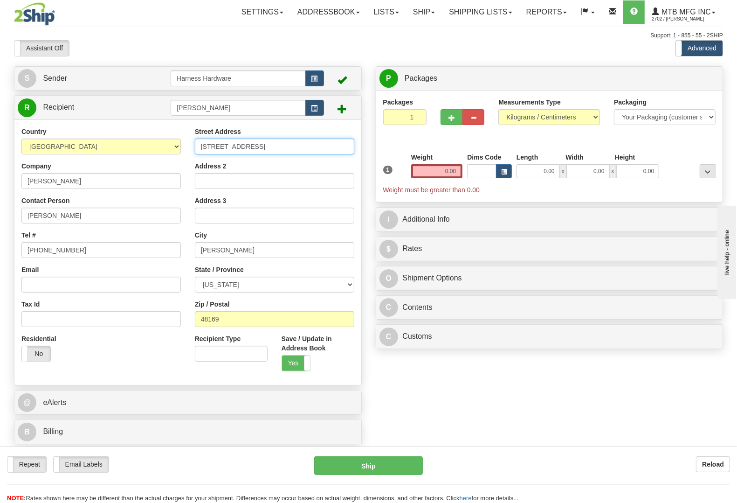
type input "[STREET_ADDRESS]"
drag, startPoint x: 227, startPoint y: 318, endPoint x: 148, endPoint y: 325, distance: 78.6
click at [150, 325] on div "Country [GEOGRAPHIC_DATA] [GEOGRAPHIC_DATA] [GEOGRAPHIC_DATA] [GEOGRAPHIC_DATA]…" at bounding box center [187, 252] width 347 height 251
paste input "05701"
type input "05701"
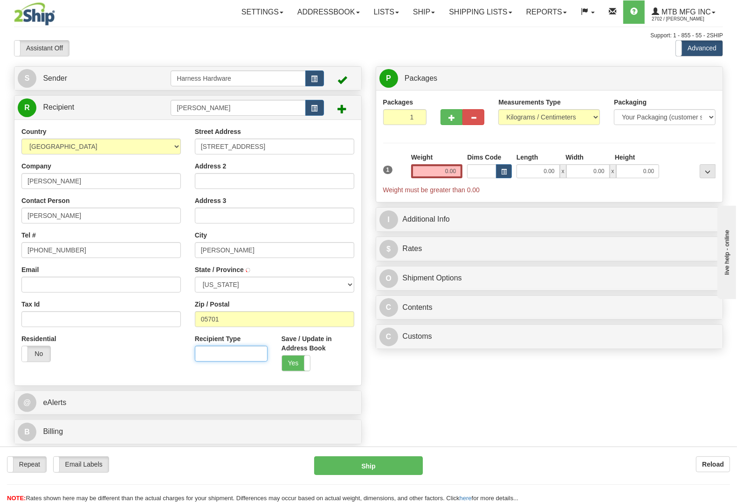
type input "RUTLAND"
select select "VT"
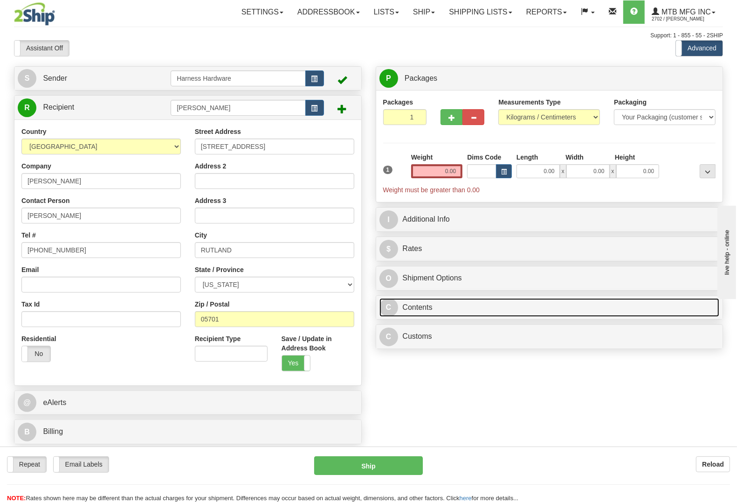
click at [485, 309] on link "C Contents" at bounding box center [550, 307] width 340 height 19
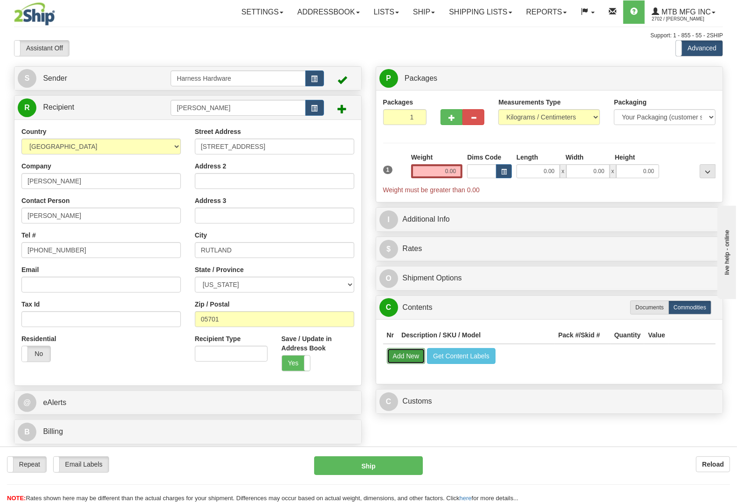
click at [408, 360] on button "Add New" at bounding box center [406, 356] width 39 height 16
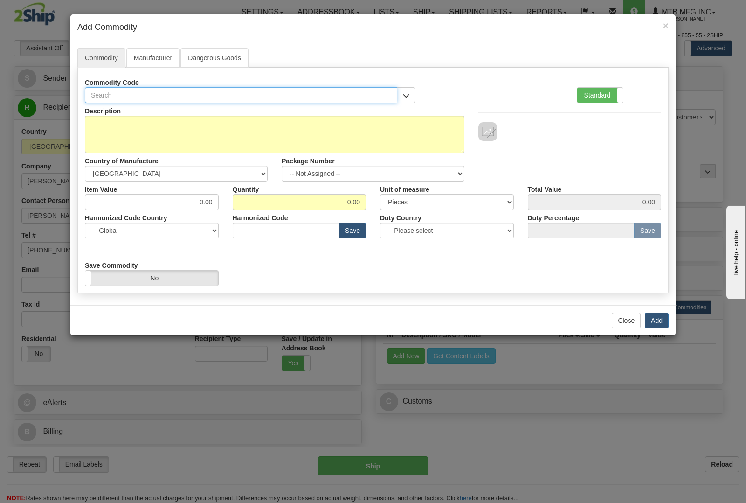
click at [244, 95] on input "text" at bounding box center [241, 95] width 312 height 16
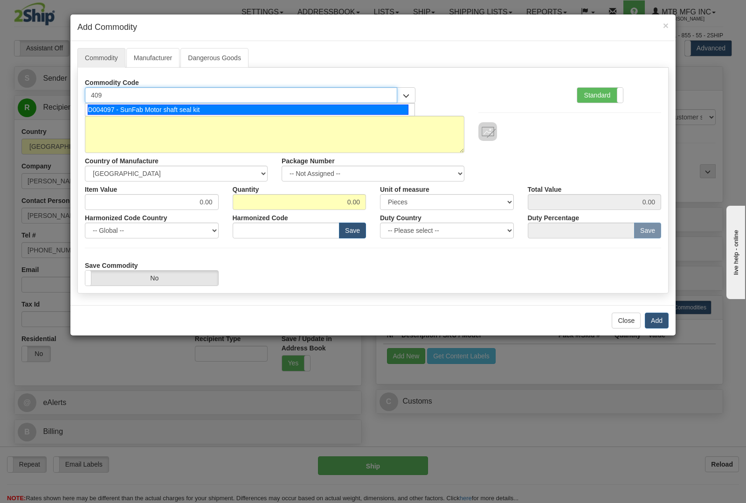
type input "4097"
click at [228, 112] on div "D004097 - SunFab Motor shaft seal kit" at bounding box center [248, 109] width 321 height 10
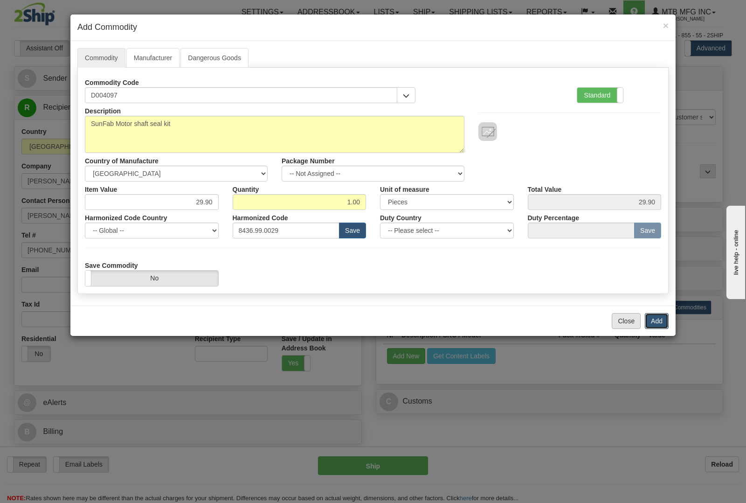
drag, startPoint x: 653, startPoint y: 320, endPoint x: 635, endPoint y: 323, distance: 18.3
click at [653, 320] on button "Add" at bounding box center [657, 321] width 24 height 16
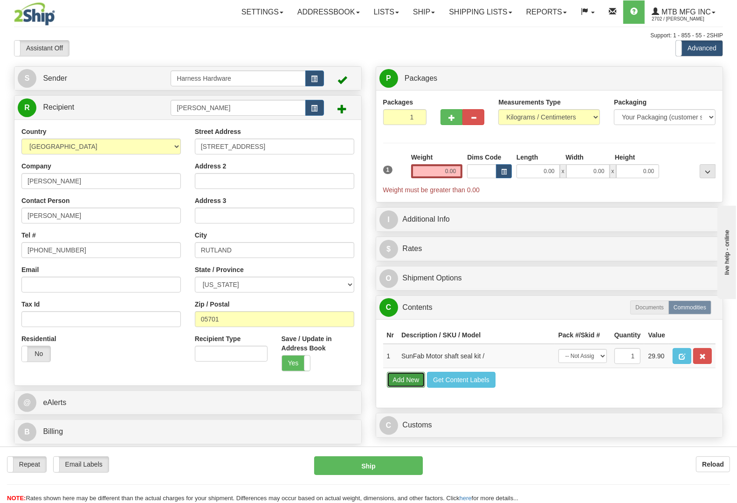
click at [400, 388] on button "Add New" at bounding box center [406, 380] width 39 height 16
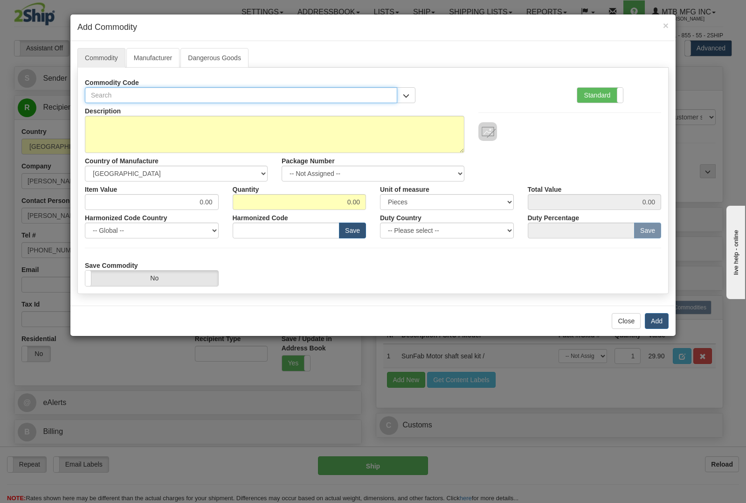
click at [192, 97] on input "text" at bounding box center [241, 95] width 312 height 16
type input "60183"
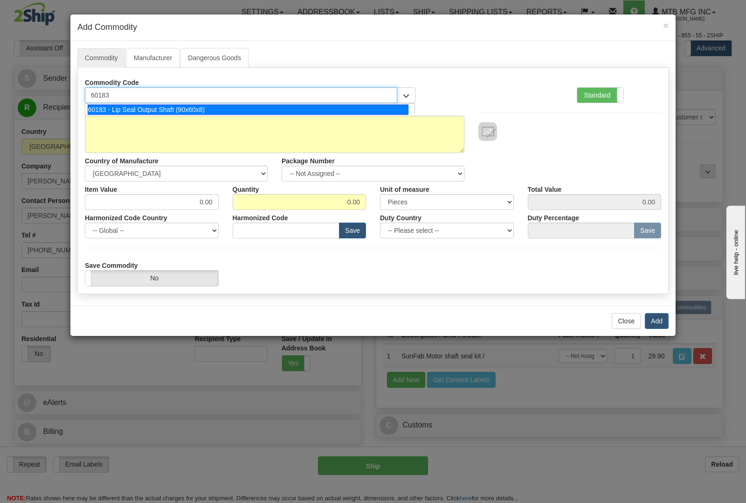
click at [198, 109] on div "60183 - Lip Seal Output Shaft (90x60x8)" at bounding box center [248, 109] width 321 height 10
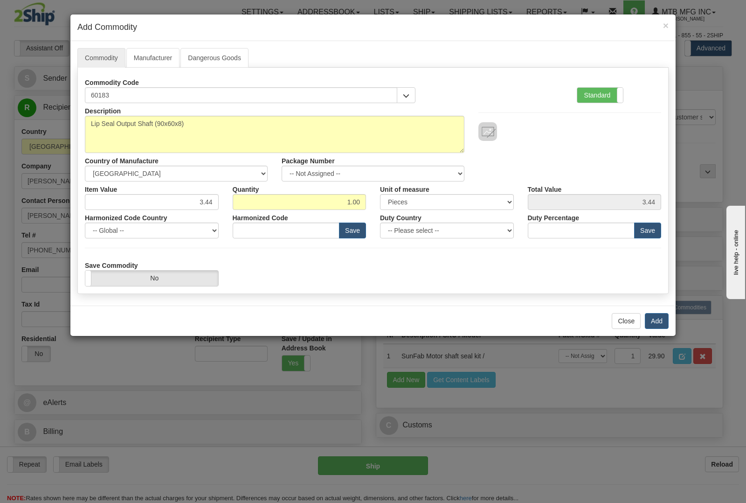
type input "8436.99.0029"
click at [655, 323] on button "Add" at bounding box center [657, 321] width 24 height 16
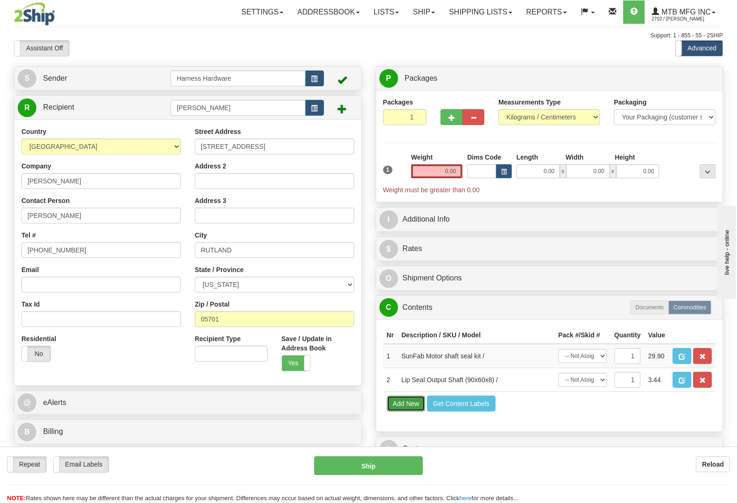
click at [401, 411] on button "Add New" at bounding box center [406, 403] width 39 height 16
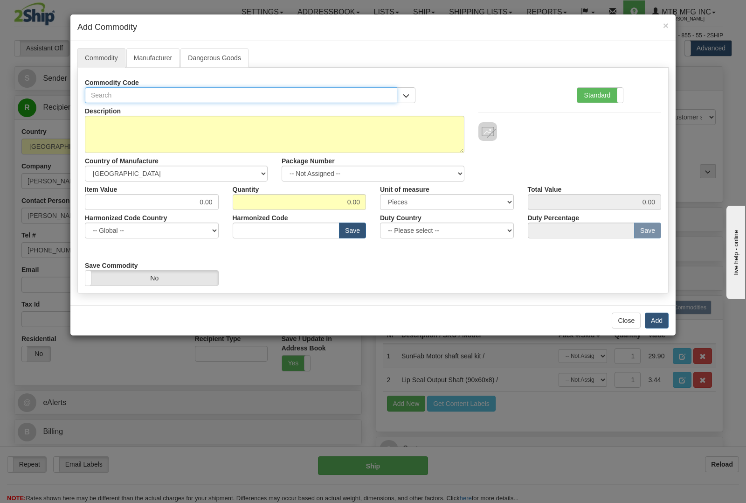
click at [282, 93] on input "text" at bounding box center [241, 95] width 312 height 16
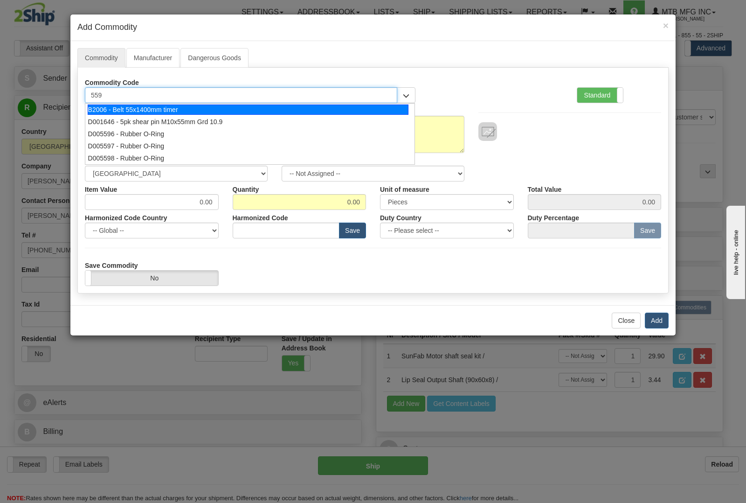
type input "5598"
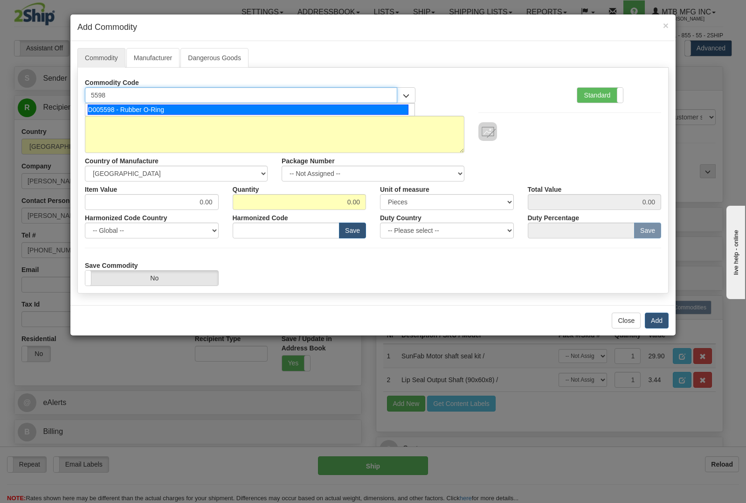
click at [282, 112] on div "D005598 - Rubber O-Ring" at bounding box center [248, 109] width 321 height 10
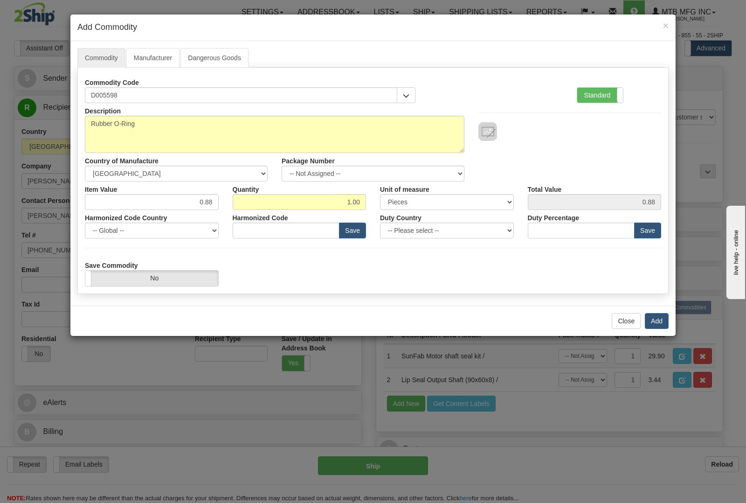
type input "4016.93"
click at [656, 323] on button "Add" at bounding box center [657, 321] width 24 height 16
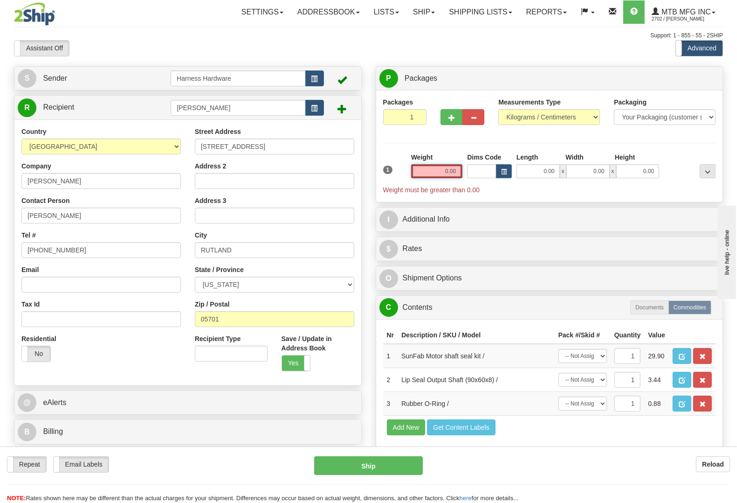
click at [436, 170] on input "0.00" at bounding box center [437, 171] width 52 height 14
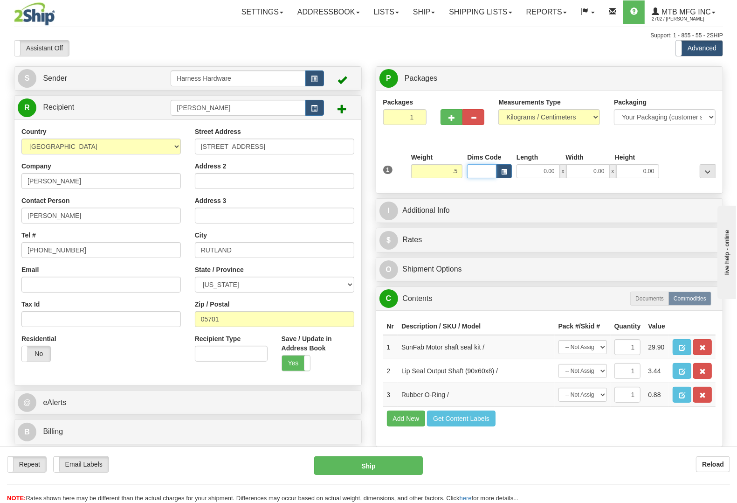
type input "0.50"
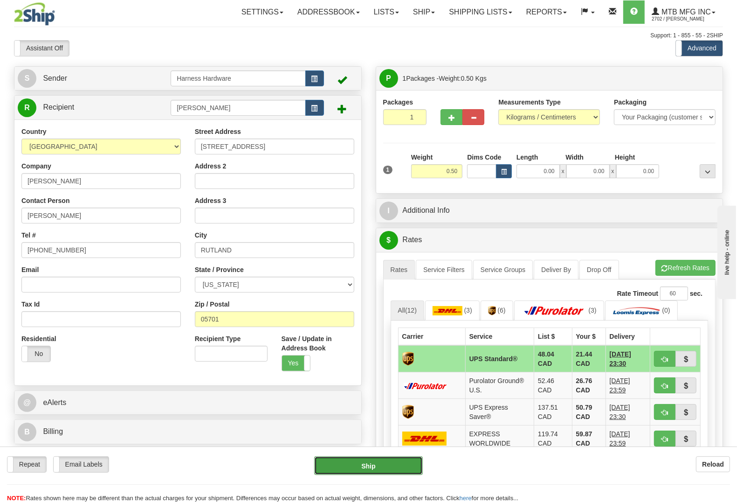
click at [364, 469] on button "Ship" at bounding box center [368, 465] width 109 height 19
type input "11"
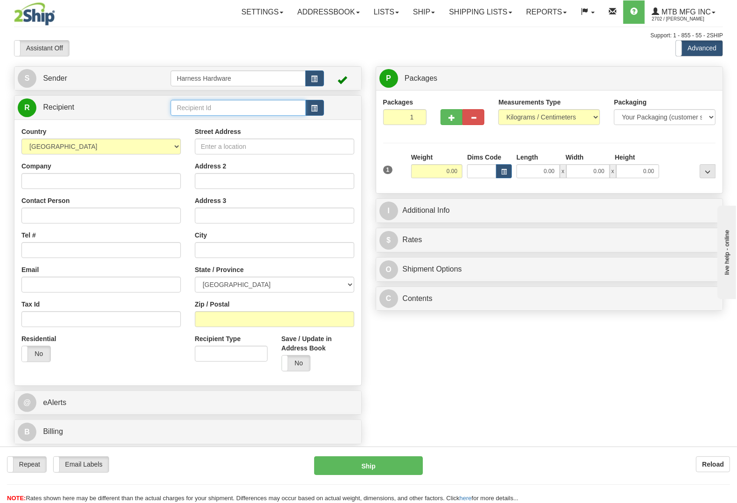
click at [211, 106] on input "text" at bounding box center [238, 108] width 135 height 16
type input "CITOS"
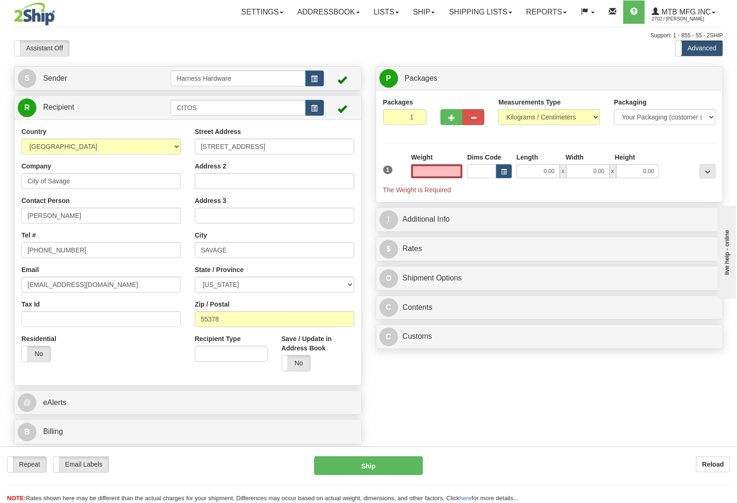
type input "0.00"
drag, startPoint x: 85, startPoint y: 215, endPoint x: 0, endPoint y: 202, distance: 85.8
click at [0, 202] on div "Toggle navigation Settings Shipping Preferences Fields Preferences New" at bounding box center [368, 251] width 737 height 503
paste input "ORDAN [PERSON_NAME]"
type input "[PERSON_NAME]"
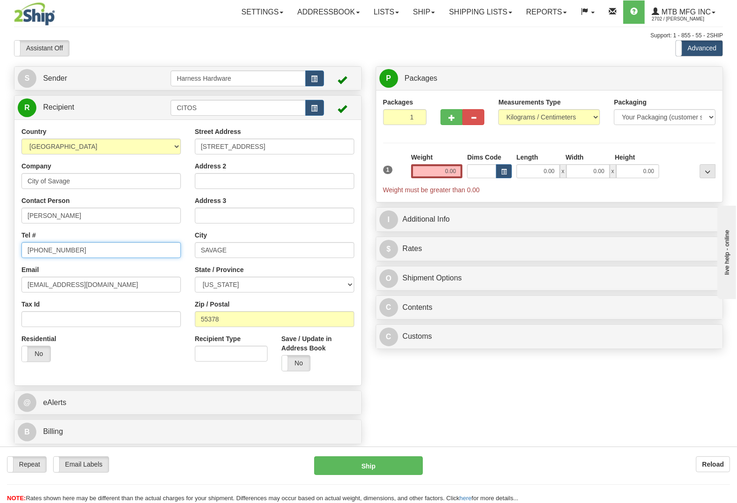
drag, startPoint x: 82, startPoint y: 255, endPoint x: 0, endPoint y: 249, distance: 81.8
click at [0, 249] on div "Toggle navigation Settings Shipping Preferences Fields Preferences New" at bounding box center [368, 251] width 737 height 503
paste input "612) 490 8720"
type input "[PHONE_NUMBER]"
drag, startPoint x: 117, startPoint y: 284, endPoint x: 0, endPoint y: 288, distance: 117.1
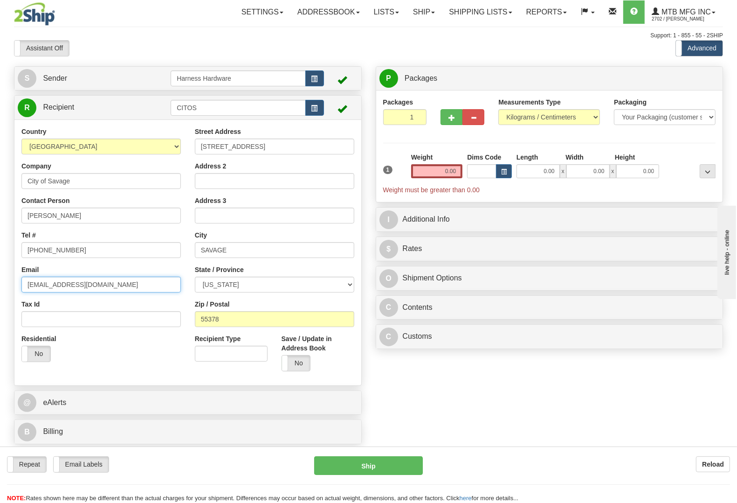
click at [0, 288] on div "Toggle navigation Settings Shipping Preferences Fields Preferences New" at bounding box center [368, 251] width 737 height 503
drag, startPoint x: 302, startPoint y: 361, endPoint x: 306, endPoint y: 358, distance: 5.3
click at [303, 361] on label "No" at bounding box center [296, 362] width 28 height 15
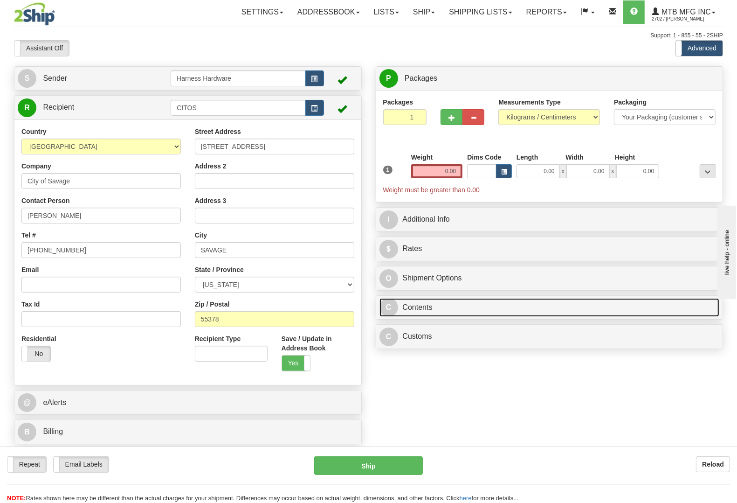
click at [420, 313] on link "C Contents" at bounding box center [550, 307] width 340 height 19
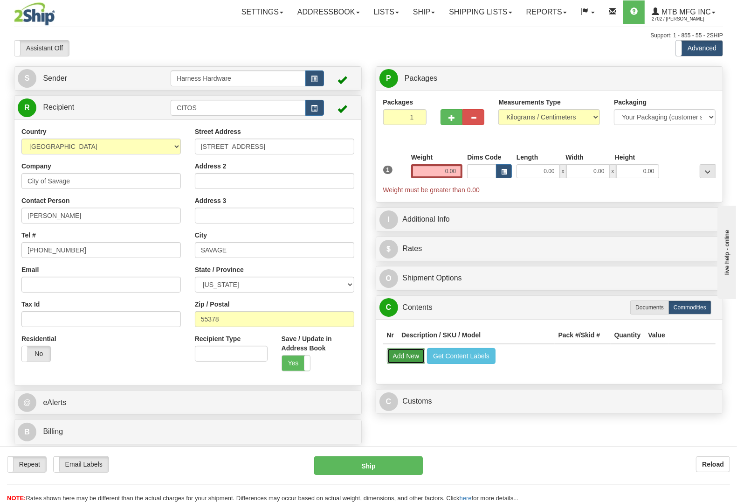
click at [396, 355] on button "Add New" at bounding box center [406, 356] width 39 height 16
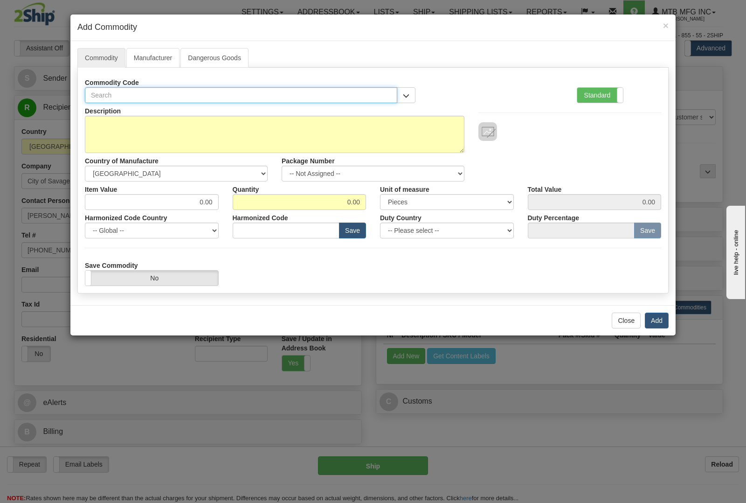
click at [293, 97] on input "text" at bounding box center [241, 95] width 312 height 16
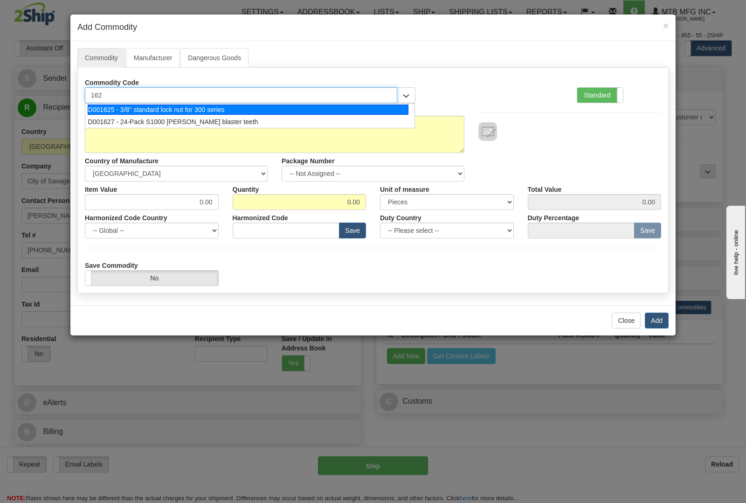
type input "1627"
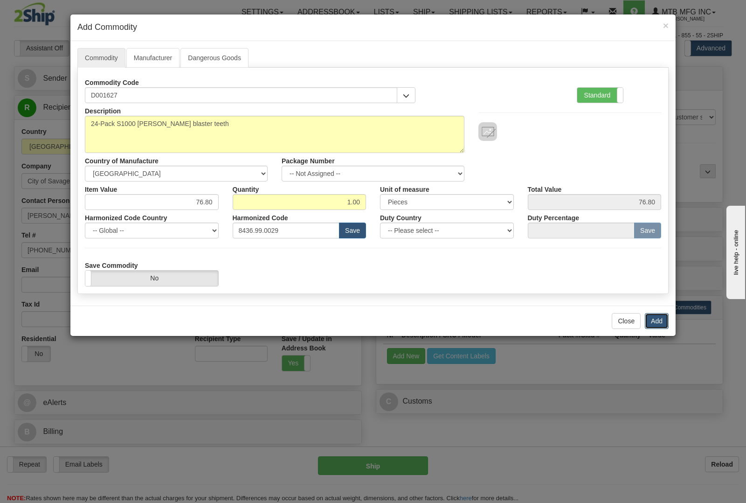
click at [661, 323] on button "Add" at bounding box center [657, 321] width 24 height 16
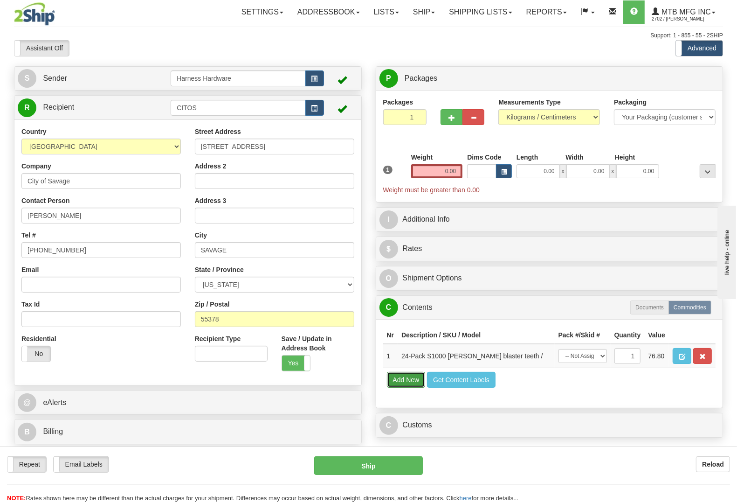
click at [409, 388] on button "Add New" at bounding box center [406, 380] width 39 height 16
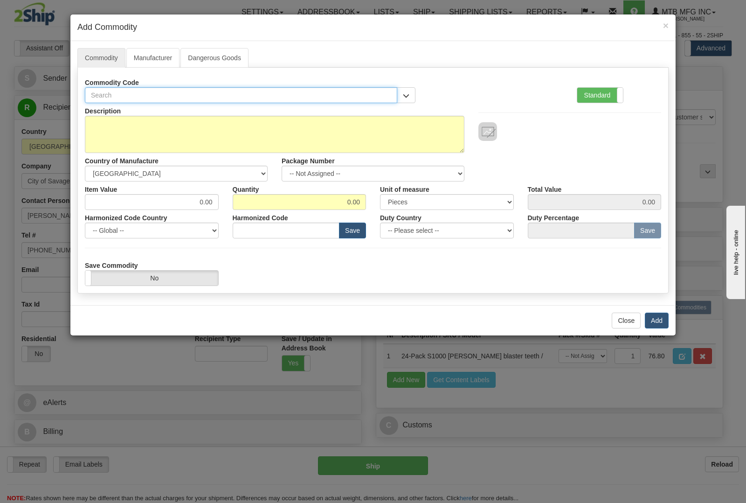
click at [202, 92] on input "text" at bounding box center [241, 95] width 312 height 16
type input "s1000"
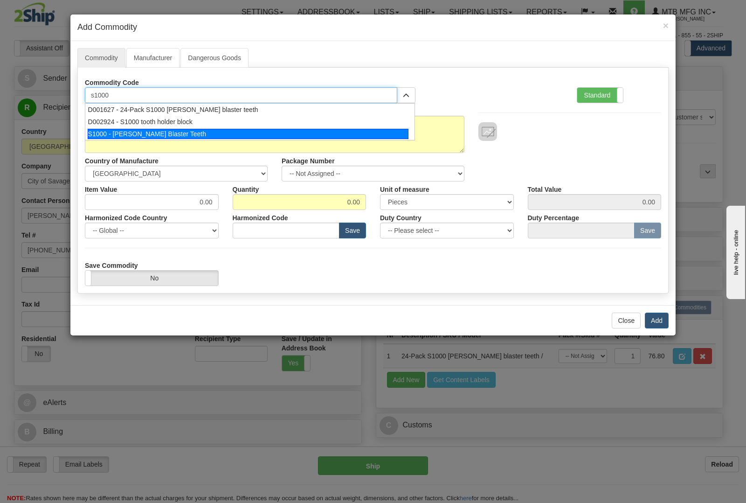
click at [182, 130] on div "S1000 - [PERSON_NAME] Blaster Teeth" at bounding box center [248, 134] width 321 height 10
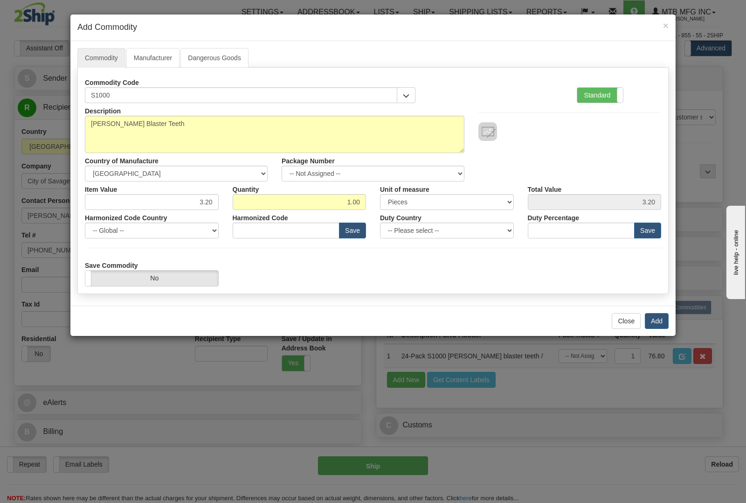
type input "8436.99.0029"
drag, startPoint x: 330, startPoint y: 201, endPoint x: 399, endPoint y: 199, distance: 69.0
click at [399, 199] on div "Item Value 3.20 Quantity 1.00 Unit of measure 3 Thousand Square Inches Adjustme…" at bounding box center [373, 195] width 590 height 28
type input "12"
type input "38.40"
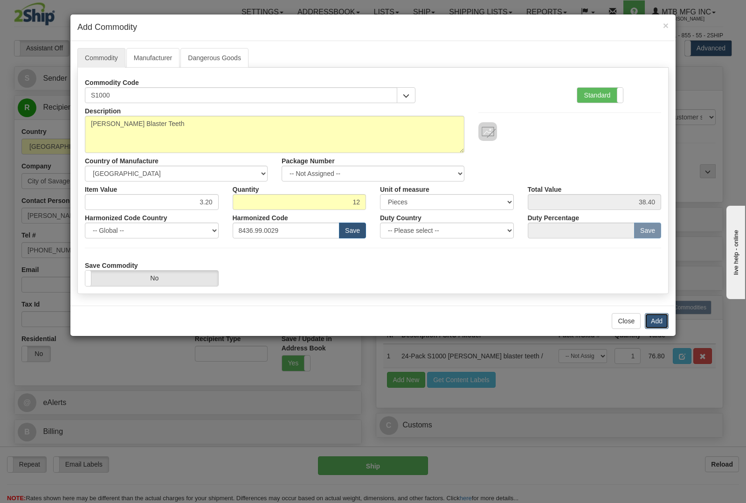
click at [654, 325] on button "Add" at bounding box center [657, 321] width 24 height 16
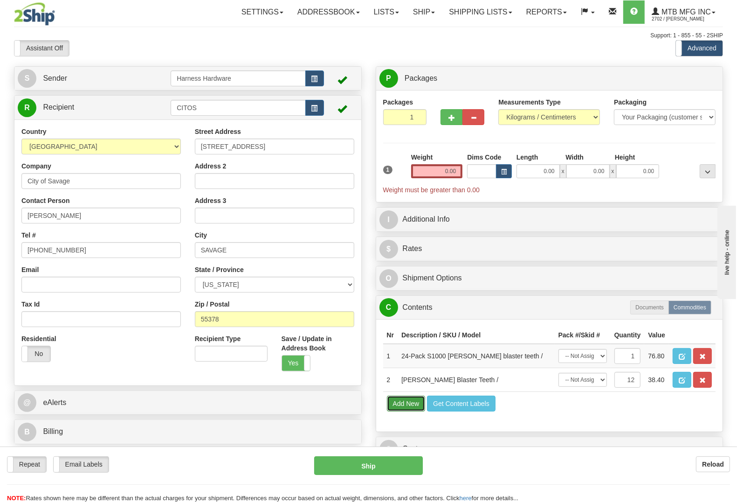
click at [407, 411] on button "Add New" at bounding box center [406, 403] width 39 height 16
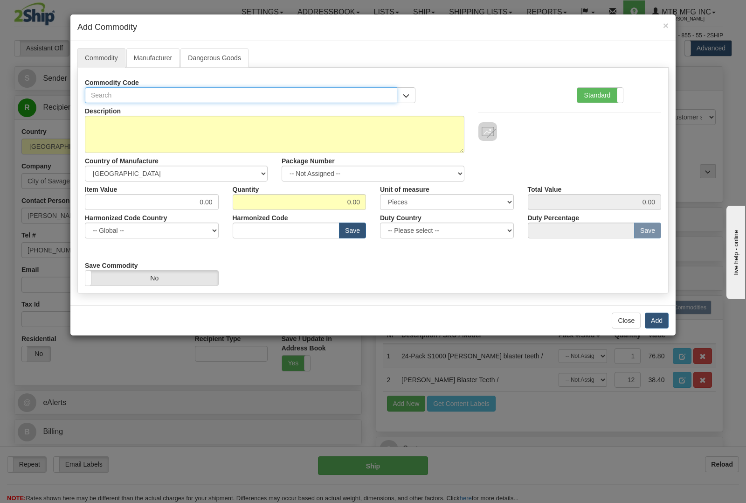
click at [176, 90] on input "text" at bounding box center [241, 95] width 312 height 16
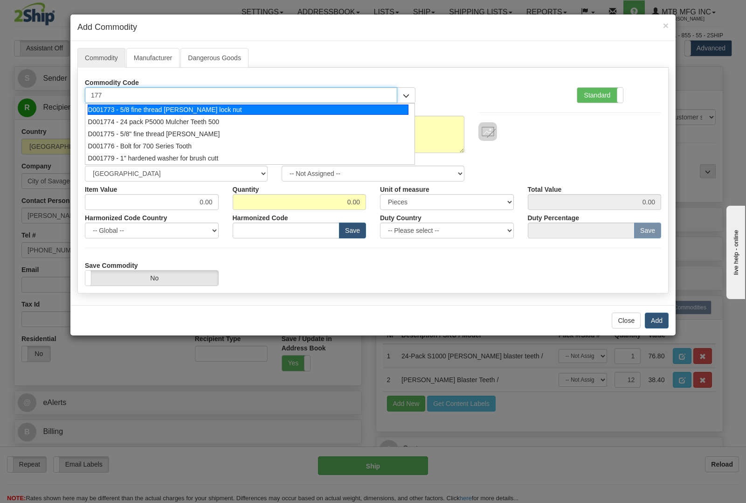
type input "1773"
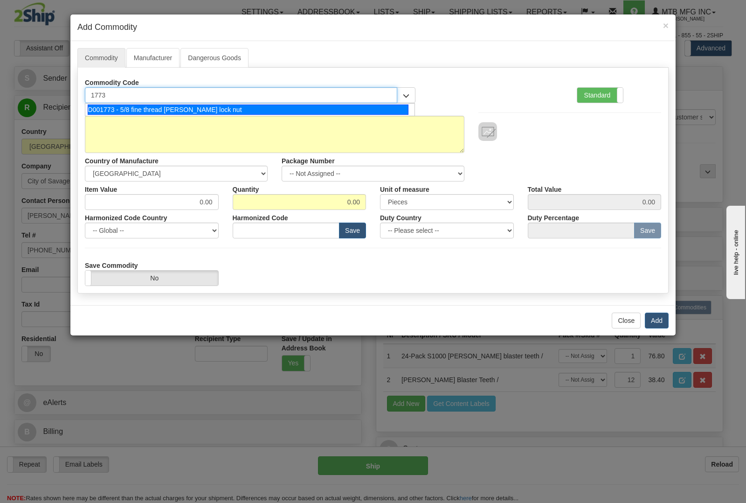
click at [176, 110] on div "D001773 - 5/8 fine thread [PERSON_NAME] lock nut" at bounding box center [248, 109] width 321 height 10
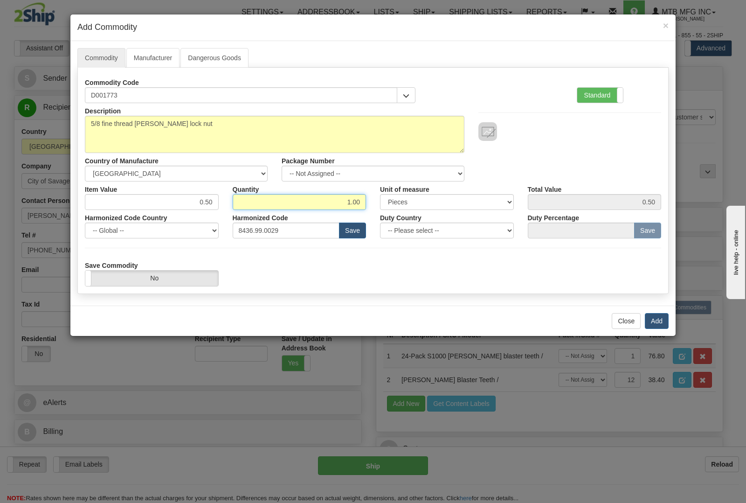
drag, startPoint x: 344, startPoint y: 204, endPoint x: 385, endPoint y: 199, distance: 41.4
click at [385, 199] on div "Item Value 0.50 Quantity 1.00 Unit of measure 3 Thousand Square Inches Adjustme…" at bounding box center [373, 195] width 590 height 28
type input "34"
type input "17.00"
click at [656, 318] on button "Add" at bounding box center [657, 321] width 24 height 16
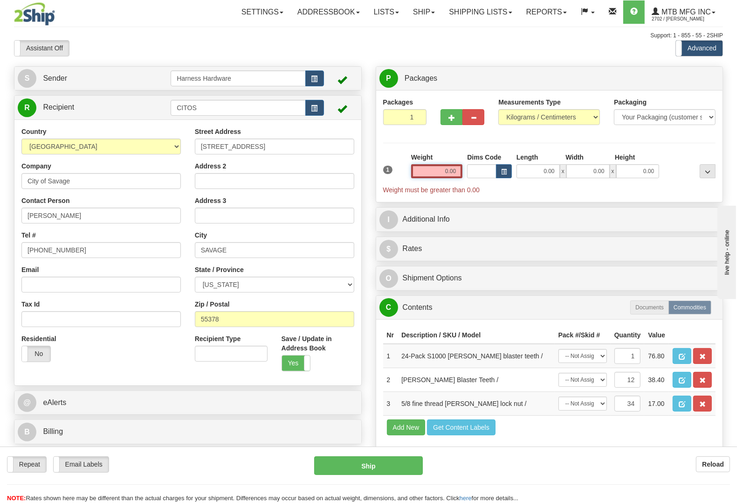
click at [444, 171] on input "0.00" at bounding box center [437, 171] width 52 height 14
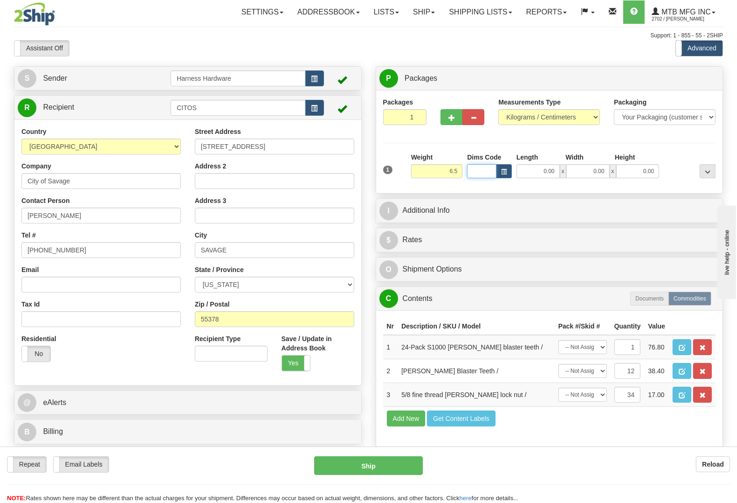
type input "6.50"
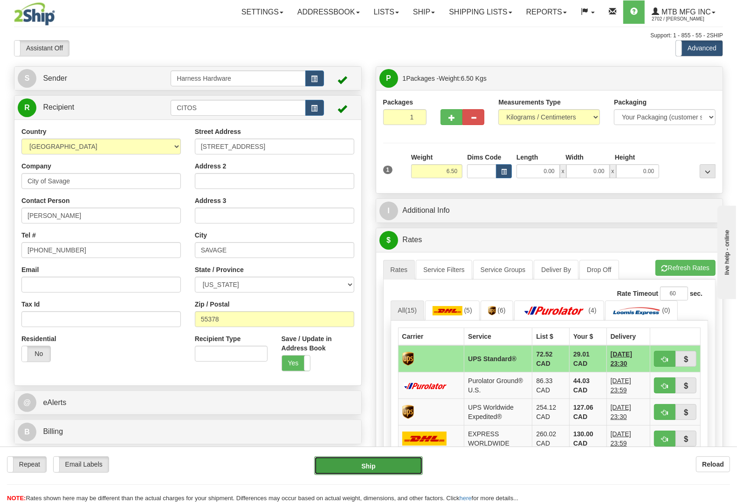
click at [378, 462] on button "Ship" at bounding box center [368, 465] width 109 height 19
type input "11"
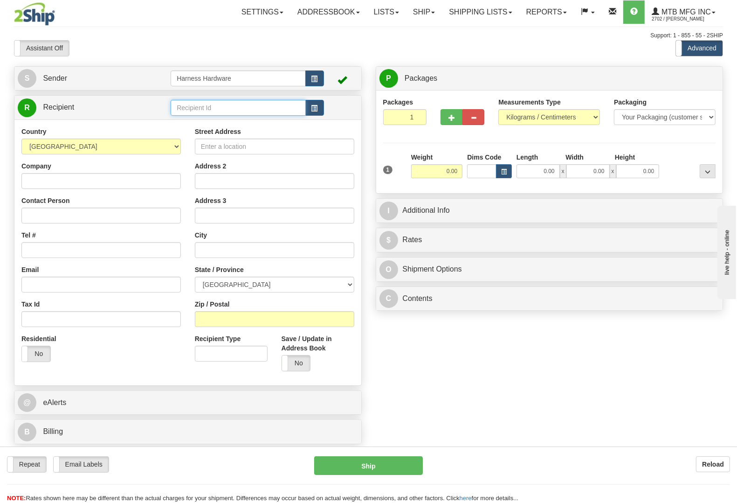
click at [234, 105] on input "text" at bounding box center [238, 108] width 135 height 16
type input "SKIPD"
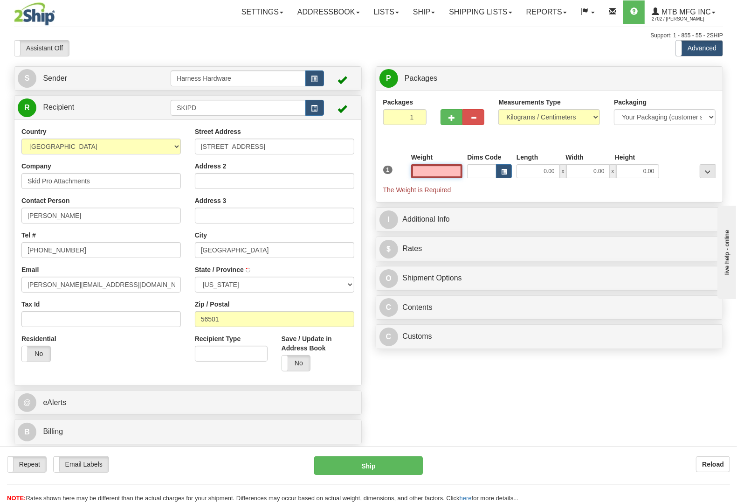
type input "[GEOGRAPHIC_DATA]"
type input "0.00"
drag, startPoint x: 111, startPoint y: 220, endPoint x: 0, endPoint y: 204, distance: 112.1
click at [0, 204] on div "Toggle navigation Settings Shipping Preferences Fields Preferences New" at bounding box center [368, 251] width 737 height 503
paste input "[PERSON_NAME]"
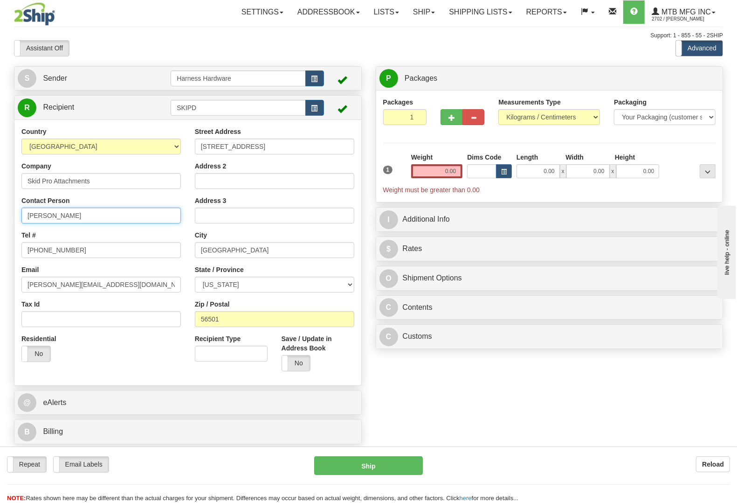
type input "[PERSON_NAME]"
drag, startPoint x: 73, startPoint y: 249, endPoint x: 0, endPoint y: 255, distance: 73.0
click at [0, 255] on div "Toggle navigation Settings Shipping Preferences Fields Preferences New" at bounding box center [368, 251] width 737 height 503
paste input "[PHONE_NUMBER]"
type input "[PHONE_NUMBER]"
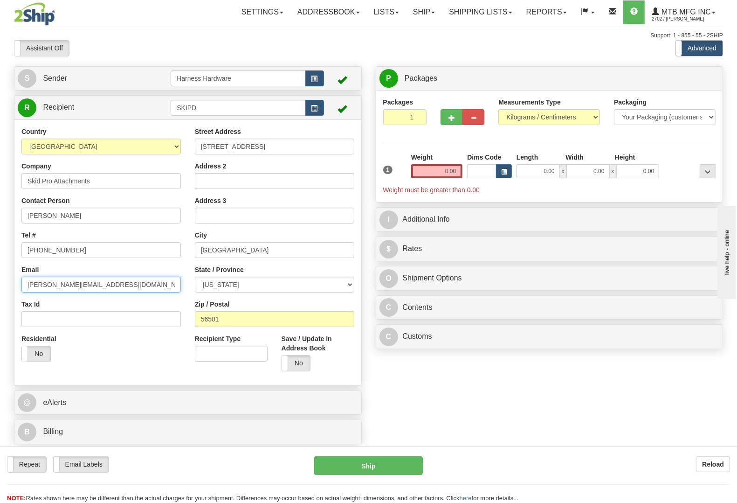
drag, startPoint x: 84, startPoint y: 283, endPoint x: 0, endPoint y: 277, distance: 84.6
click at [0, 277] on div "Toggle navigation Settings Shipping Preferences Fields Preferences New" at bounding box center [368, 251] width 737 height 503
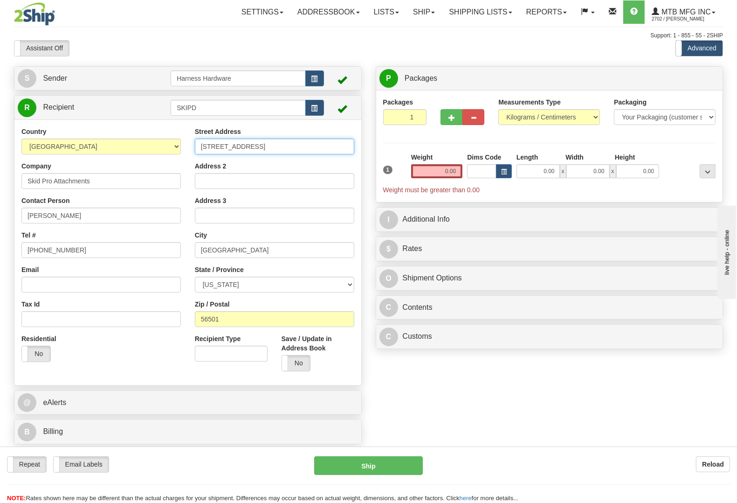
drag, startPoint x: 261, startPoint y: 148, endPoint x: 147, endPoint y: 148, distance: 113.8
click at [147, 148] on div "Country [GEOGRAPHIC_DATA] [GEOGRAPHIC_DATA] [GEOGRAPHIC_DATA] [GEOGRAPHIC_DATA]…" at bounding box center [187, 252] width 347 height 251
paste input "[STREET_ADDRESS][PERSON_NAME]"
type input "[STREET_ADDRESS][PERSON_NAME]"
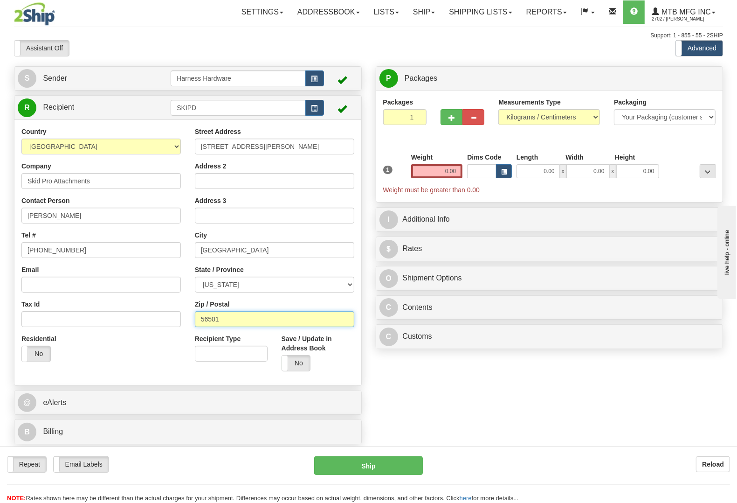
drag, startPoint x: 231, startPoint y: 319, endPoint x: 122, endPoint y: 327, distance: 109.4
click at [122, 327] on div "Country [GEOGRAPHIC_DATA] [GEOGRAPHIC_DATA] [GEOGRAPHIC_DATA] [GEOGRAPHIC_DATA]…" at bounding box center [187, 252] width 347 height 251
paste input "308"
type input "56308"
click at [229, 103] on input "SKIPD" at bounding box center [238, 108] width 135 height 16
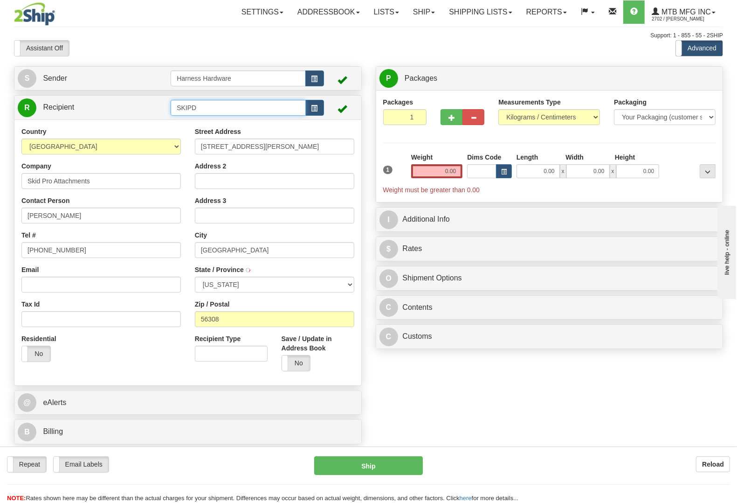
type input "SKIP"
type input "[GEOGRAPHIC_DATA]"
type input "SKI"
click at [229, 103] on input "SKI" at bounding box center [238, 108] width 135 height 16
click at [233, 242] on div "City [GEOGRAPHIC_DATA]" at bounding box center [274, 244] width 159 height 28
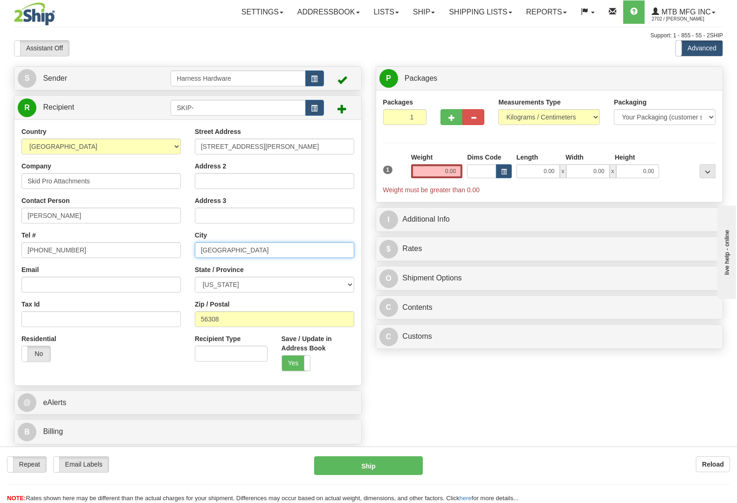
click at [229, 250] on input "[GEOGRAPHIC_DATA]" at bounding box center [274, 250] width 159 height 16
click at [231, 100] on input "SKIP-" at bounding box center [238, 108] width 135 height 16
paste input "[GEOGRAPHIC_DATA]"
type input "SKIP-[GEOGRAPHIC_DATA]"
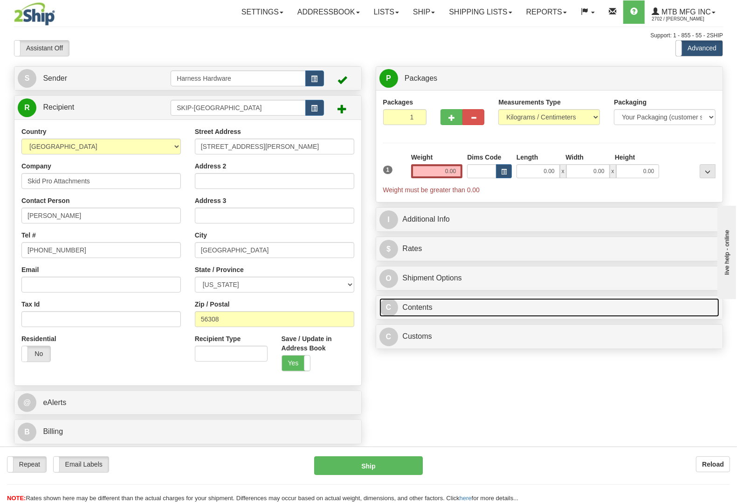
click at [458, 309] on link "C Contents" at bounding box center [550, 307] width 340 height 19
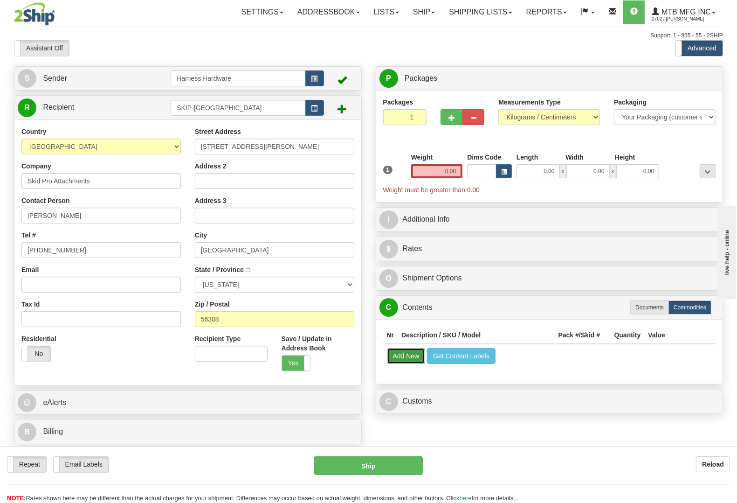
click at [413, 358] on button "Add New" at bounding box center [406, 356] width 39 height 16
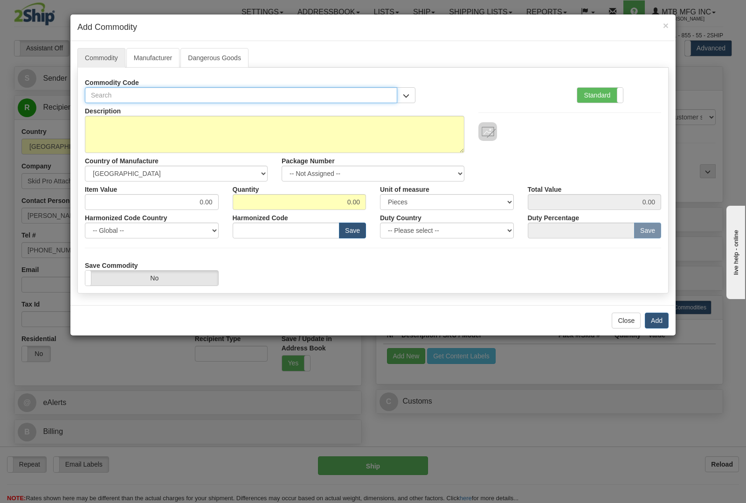
click at [143, 91] on input "text" at bounding box center [241, 95] width 312 height 16
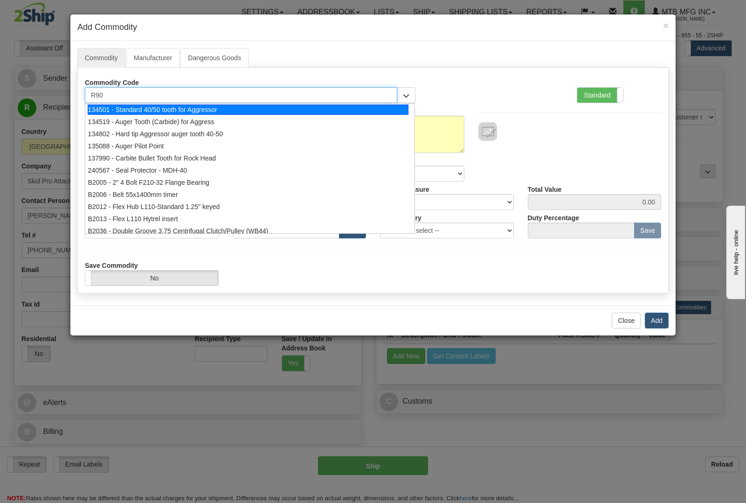
type input "R900"
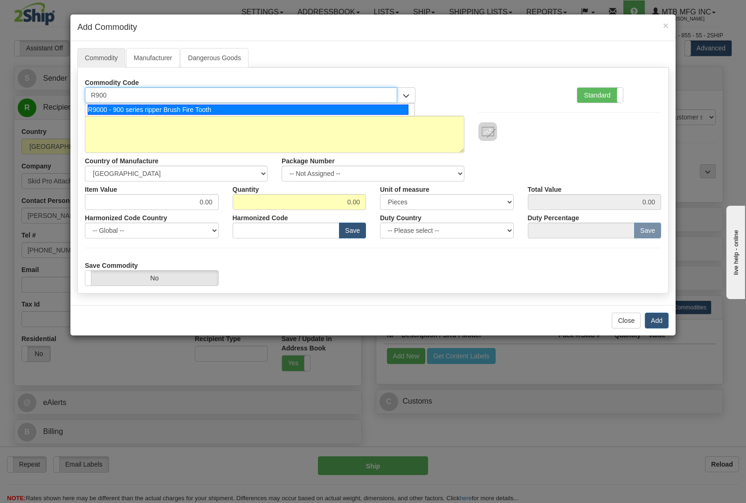
click at [156, 109] on div "R9000 - 900 series ripper Brush Fire Tooth" at bounding box center [248, 109] width 321 height 10
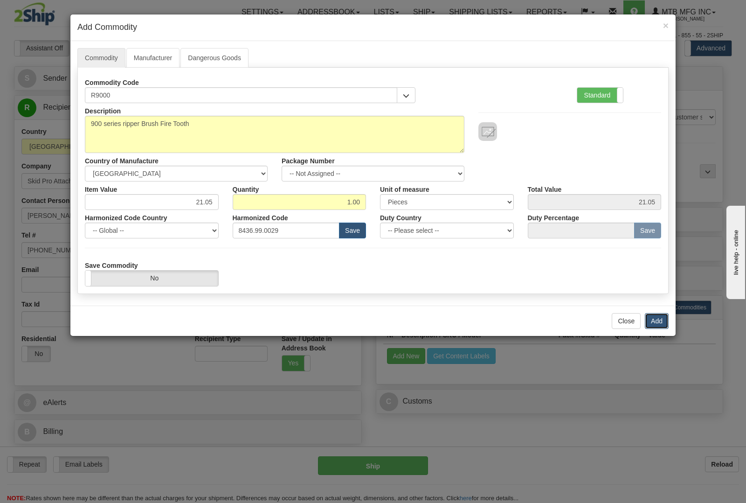
click at [654, 319] on button "Add" at bounding box center [657, 321] width 24 height 16
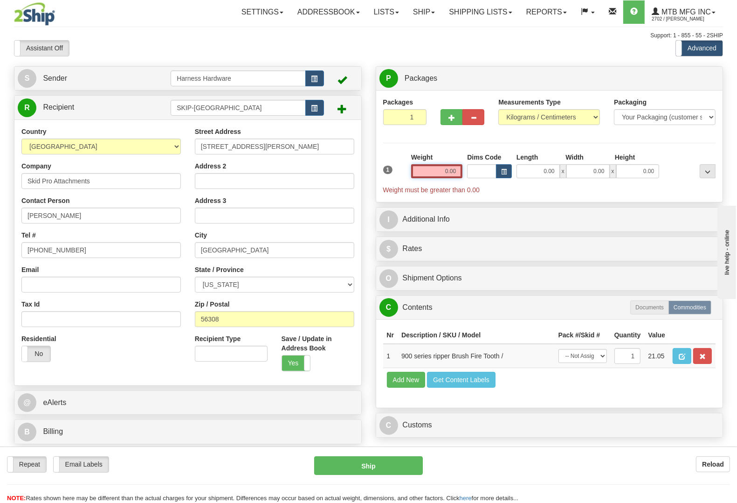
click at [429, 170] on input "0.00" at bounding box center [437, 171] width 52 height 14
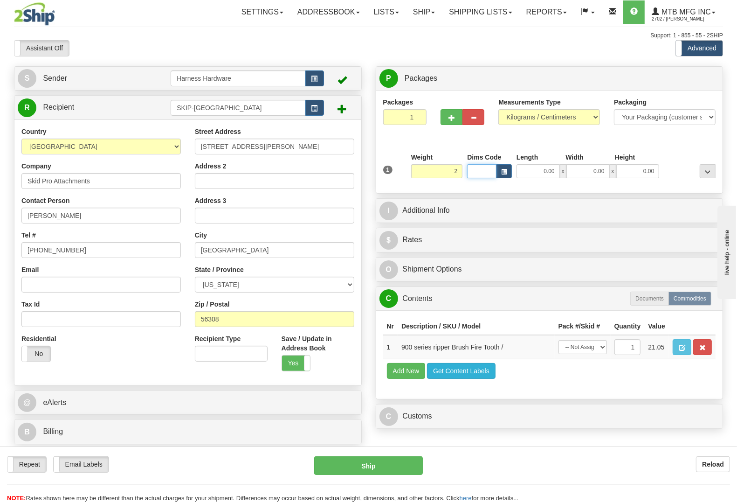
type input "2.00"
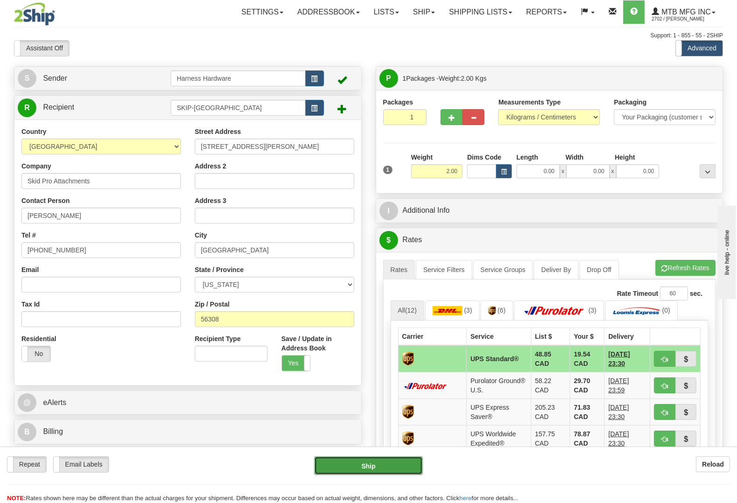
click at [373, 467] on button "Ship" at bounding box center [368, 465] width 109 height 19
type input "11"
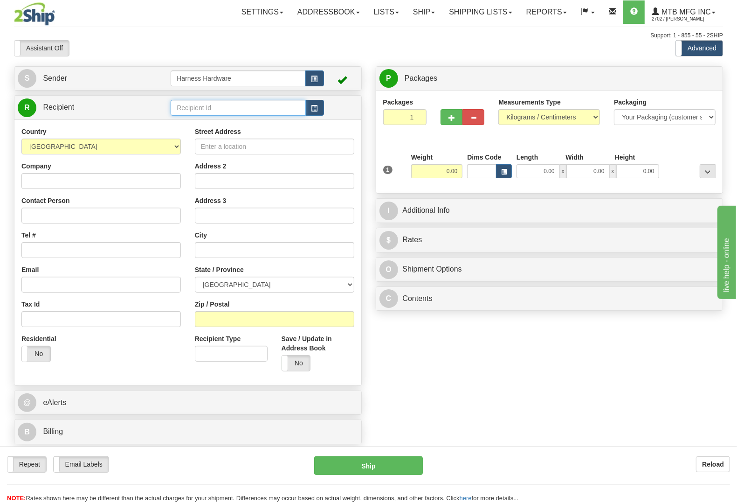
click at [201, 102] on input "text" at bounding box center [238, 108] width 135 height 16
type input "TRAV"
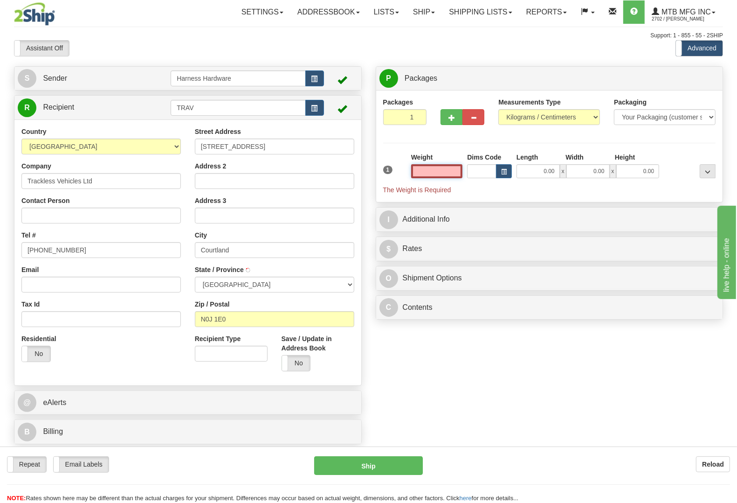
type input "COURTLAND"
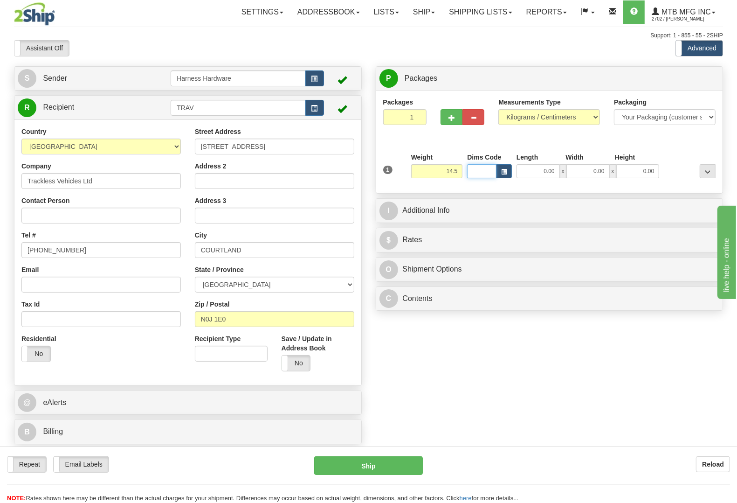
type input "14.50"
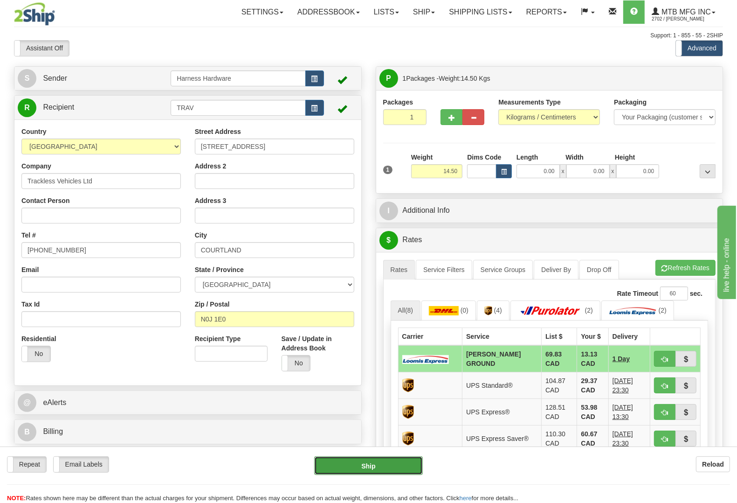
click at [374, 469] on button "Ship" at bounding box center [368, 465] width 109 height 19
type input "DD"
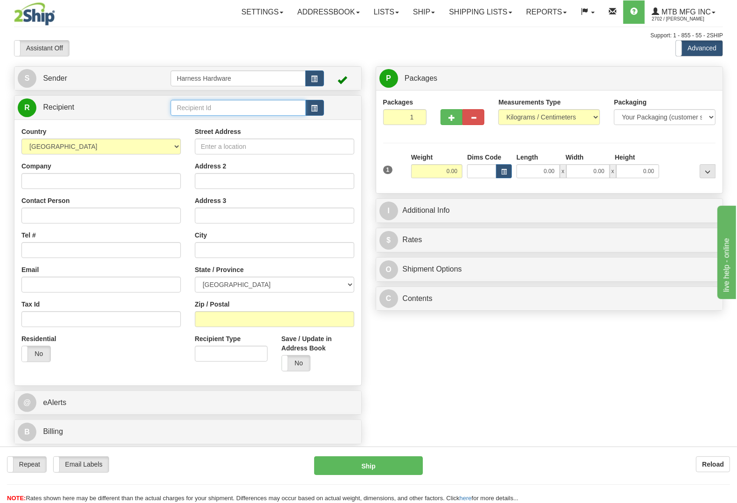
click at [202, 104] on input "text" at bounding box center [238, 108] width 135 height 16
type input "WEAF"
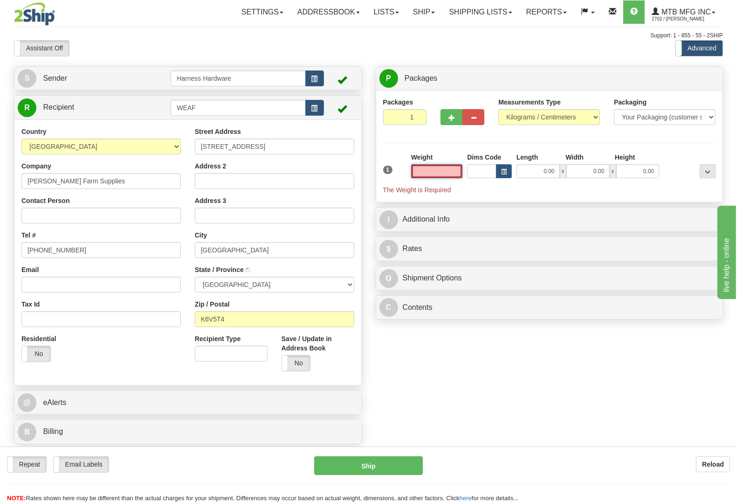
type input "BROCKVILLE"
type input "7.50"
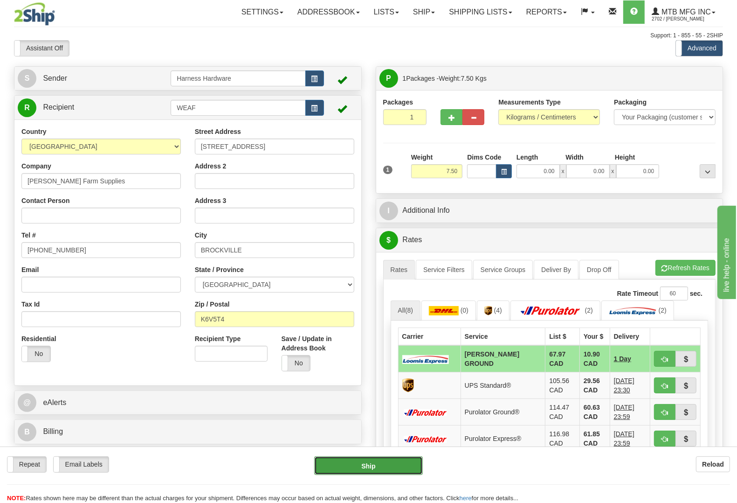
click at [395, 458] on button "Ship" at bounding box center [368, 465] width 109 height 19
type input "DD"
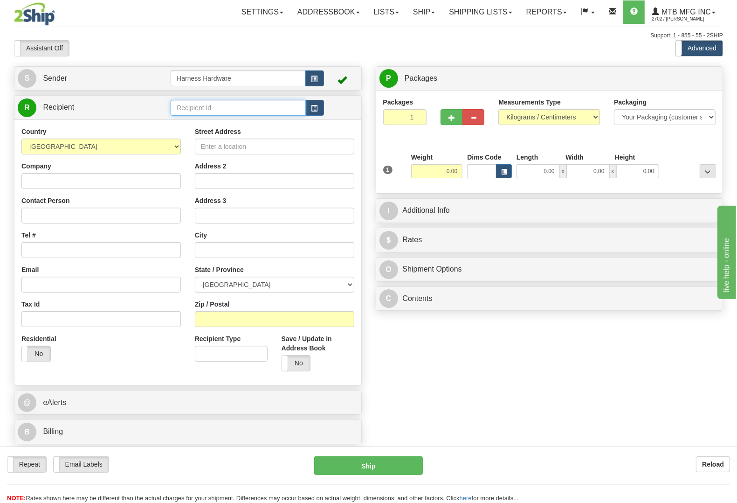
click at [208, 105] on input "text" at bounding box center [238, 108] width 135 height 16
type input "j"
type input "JEFT"
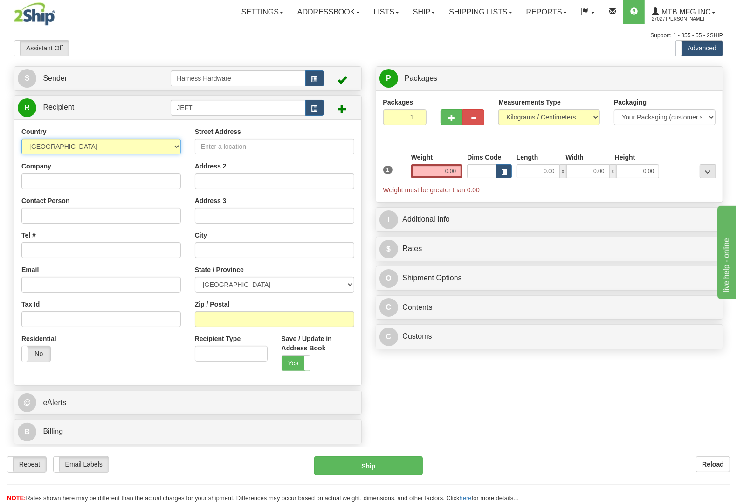
select select "US"
click at [95, 180] on input "Company" at bounding box center [100, 181] width 159 height 16
paste input "[PERSON_NAME]"
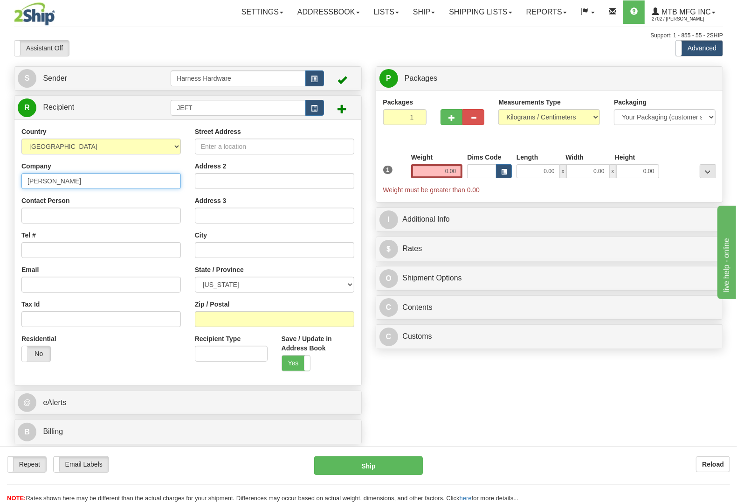
type input "[PERSON_NAME]"
paste input "[PERSON_NAME]"
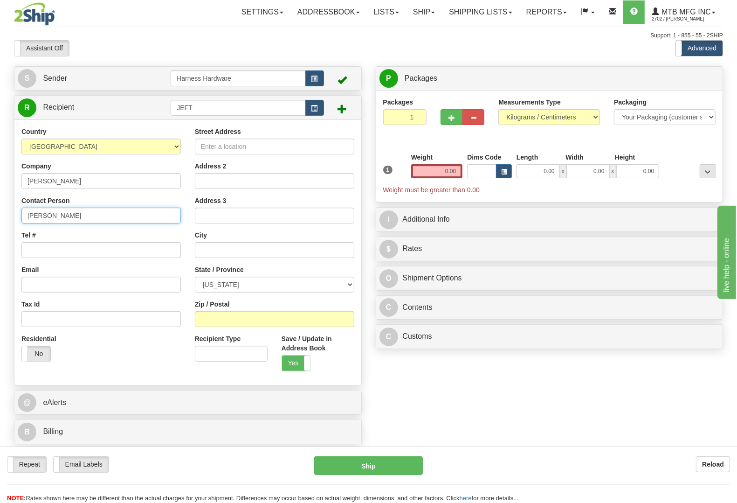
type input "[PERSON_NAME]"
click at [50, 254] on input "Tel #" at bounding box center [100, 250] width 159 height 16
paste input "[PHONE_NUMBER]"
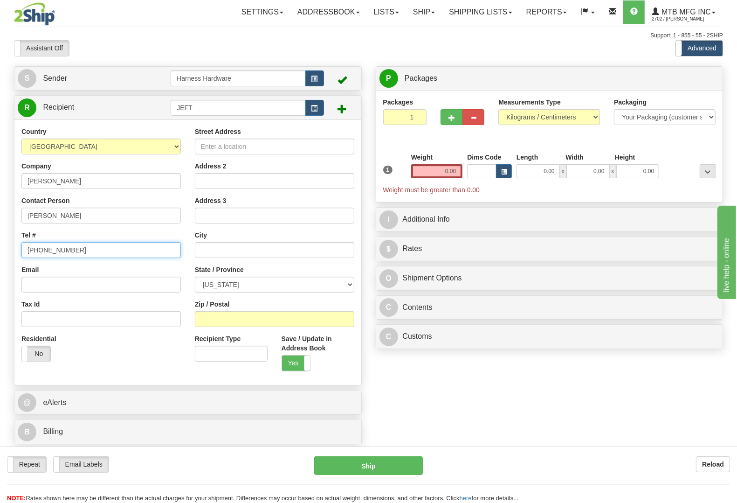
type input "[PHONE_NUMBER]"
click at [309, 145] on input "Street Address" at bounding box center [274, 146] width 159 height 16
paste input "[STREET_ADDRESS]"
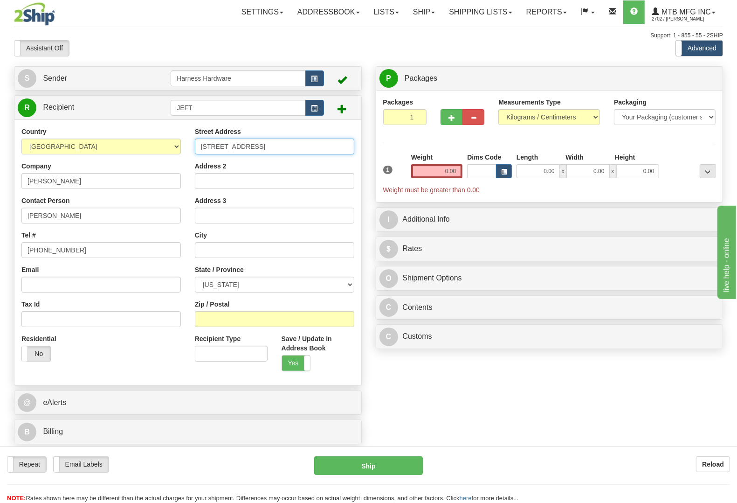
type input "[STREET_ADDRESS]"
click at [216, 319] on input "Zip / Postal" at bounding box center [274, 319] width 159 height 16
paste input "49631"
type input "49631"
drag, startPoint x: 434, startPoint y: 174, endPoint x: 498, endPoint y: 178, distance: 64.0
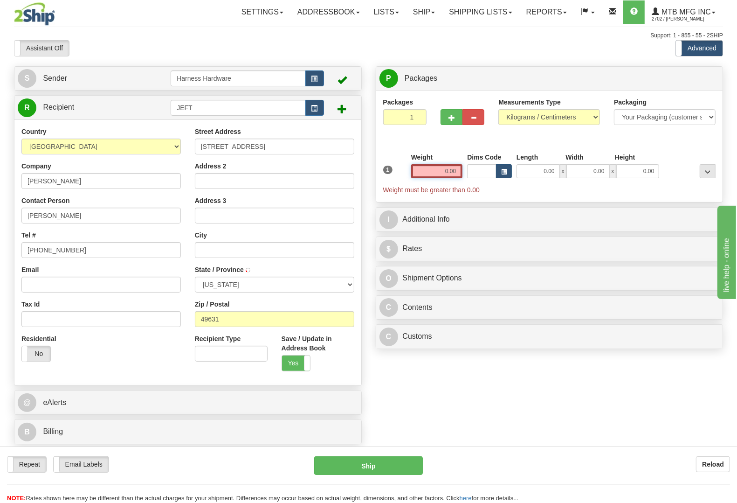
click at [498, 177] on div "1 Weight 0.00 Dims Code 0.00" at bounding box center [550, 173] width 338 height 42
type input "EVART"
select select "MI"
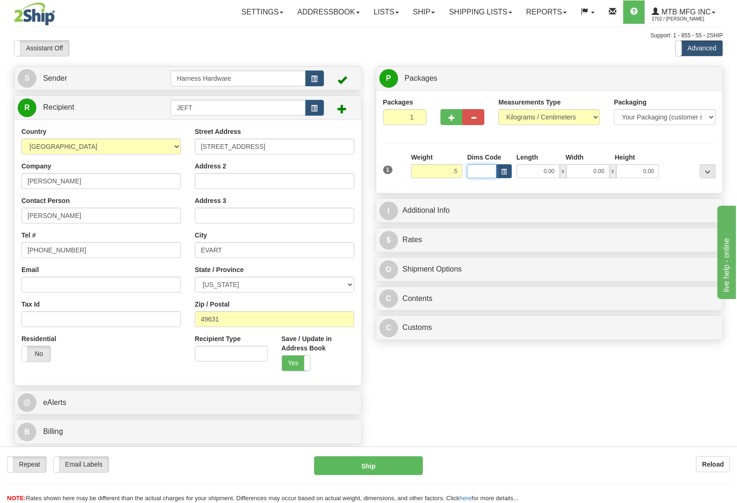
type input "0.50"
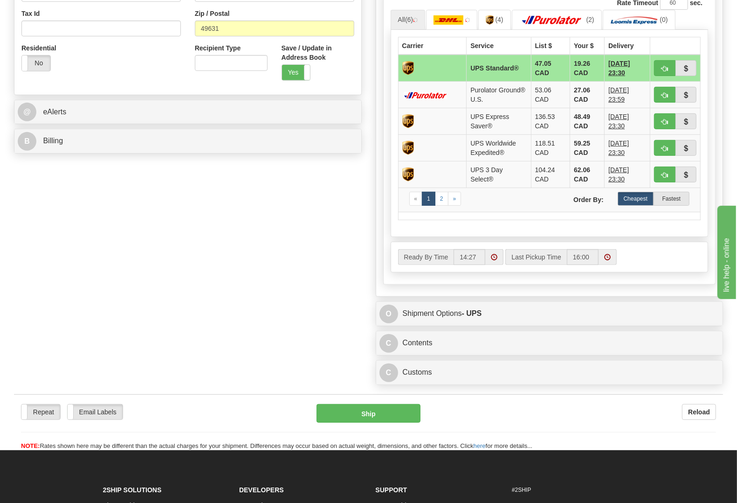
scroll to position [291, 0]
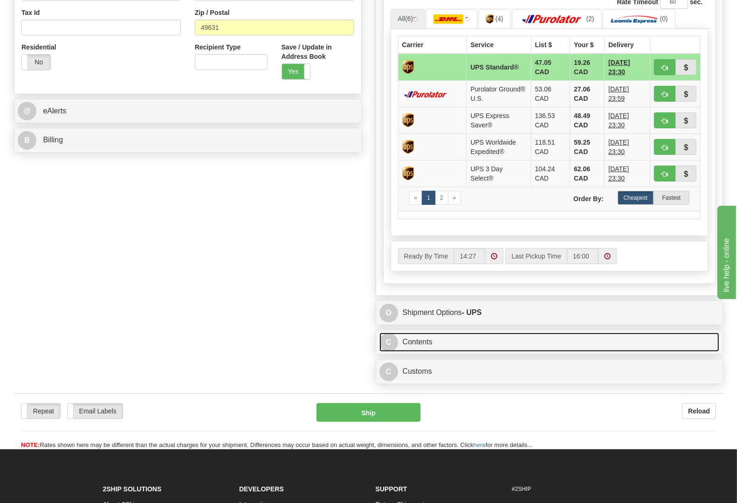
drag, startPoint x: 415, startPoint y: 341, endPoint x: 406, endPoint y: 367, distance: 28.2
click at [415, 341] on link "C Contents" at bounding box center [550, 341] width 340 height 19
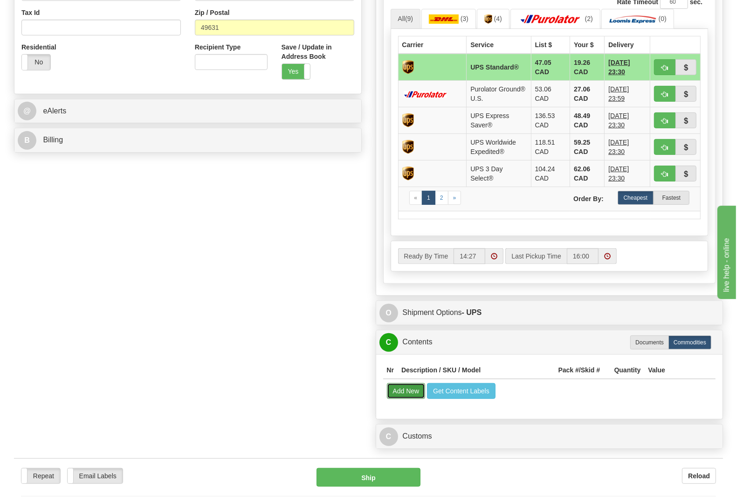
click at [401, 391] on button "Add New" at bounding box center [406, 391] width 39 height 16
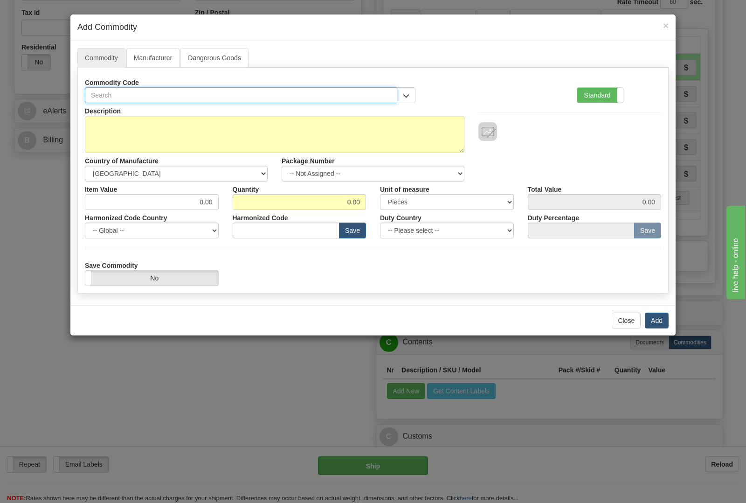
click at [183, 96] on input "text" at bounding box center [241, 95] width 312 height 16
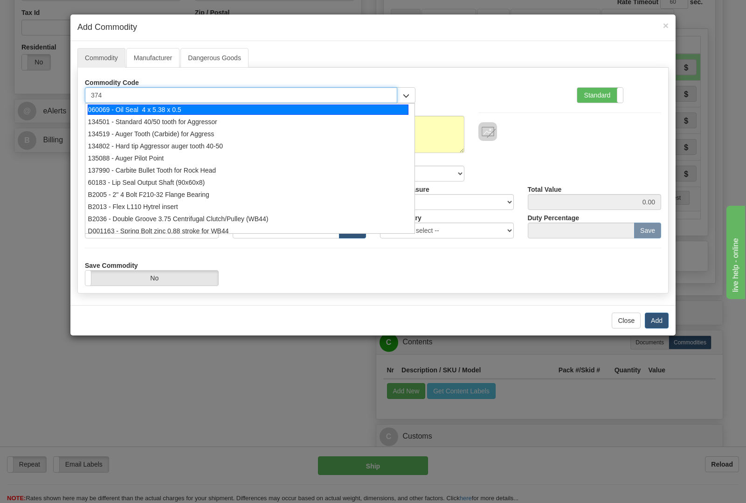
type input "3749"
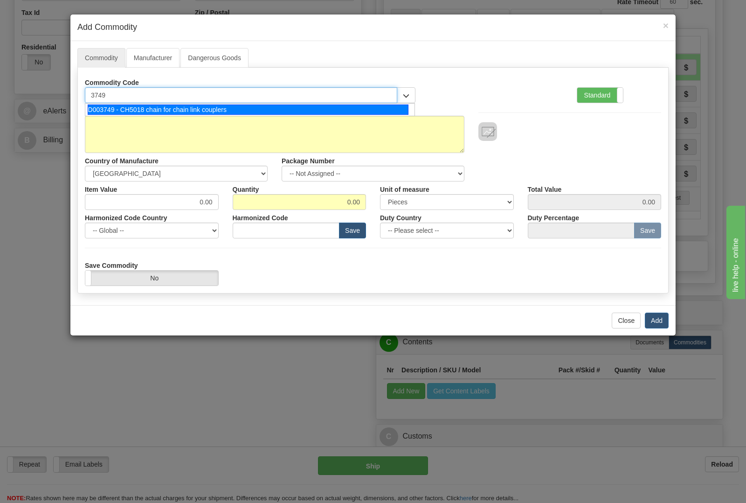
click at [179, 107] on div "D003749 - CH5018 chain for chain link couplers" at bounding box center [248, 109] width 321 height 10
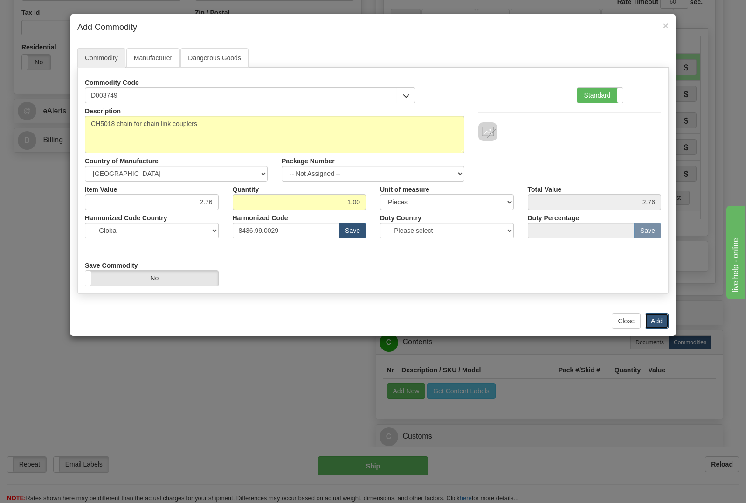
click at [651, 319] on button "Add" at bounding box center [657, 321] width 24 height 16
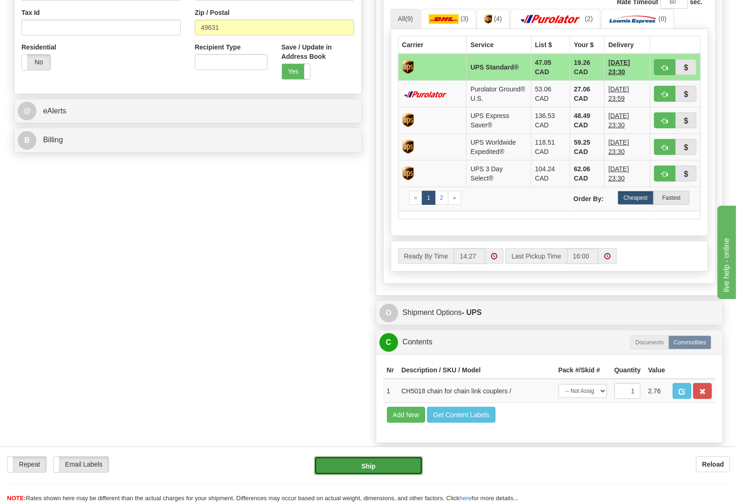
click at [400, 469] on button "Ship" at bounding box center [368, 465] width 109 height 19
type input "11"
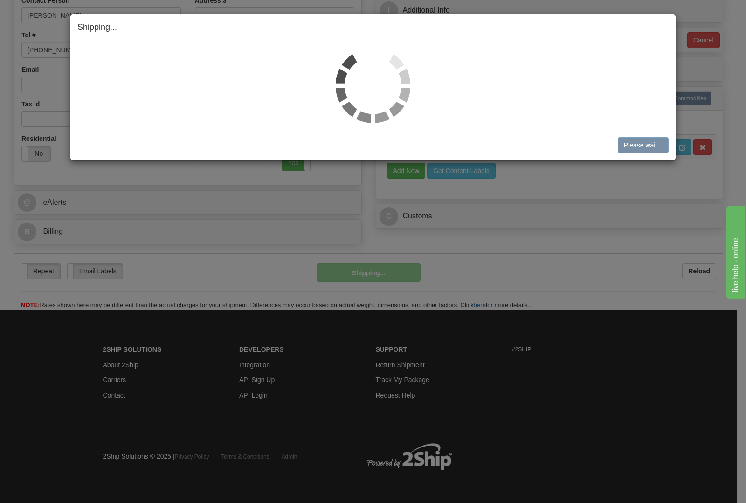
scroll to position [203, 0]
